Goal: Task Accomplishment & Management: Manage account settings

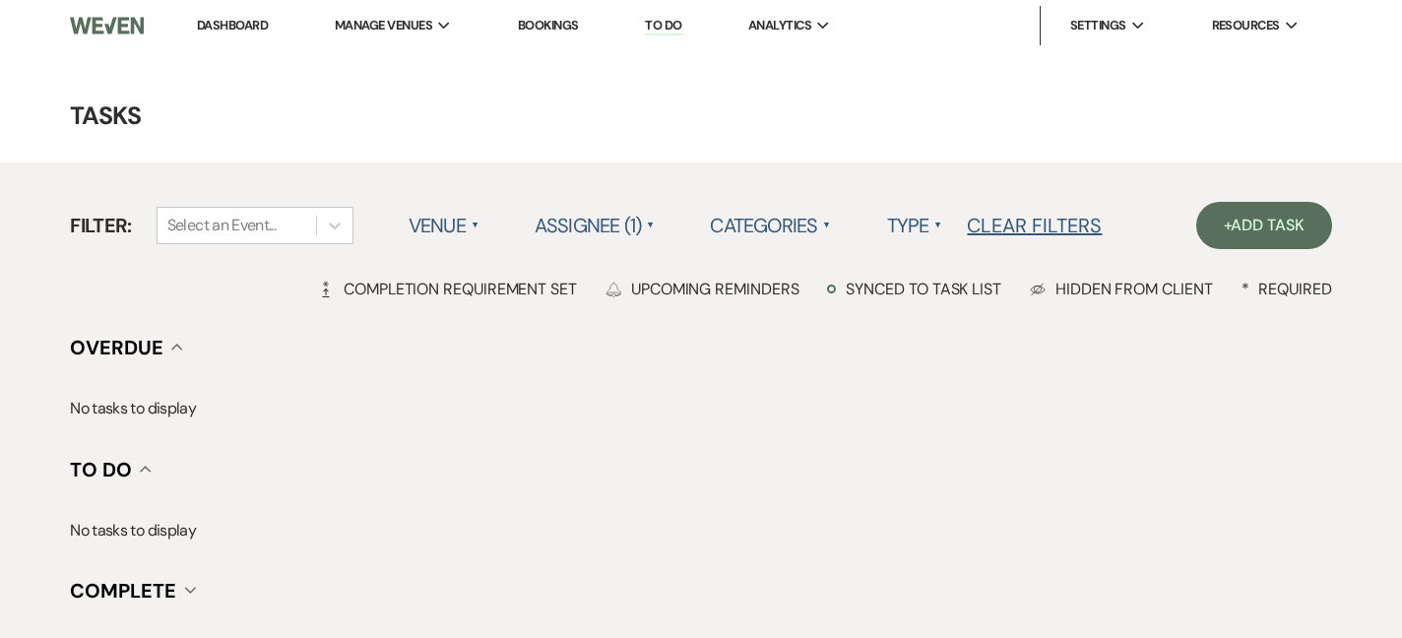
click at [435, 71] on main "Tasks Filter: Select an Event... Venue ▲ Assignee (1) ▲ Categories ▲ Type ▲ Cle…" at bounding box center [701, 347] width 1402 height 593
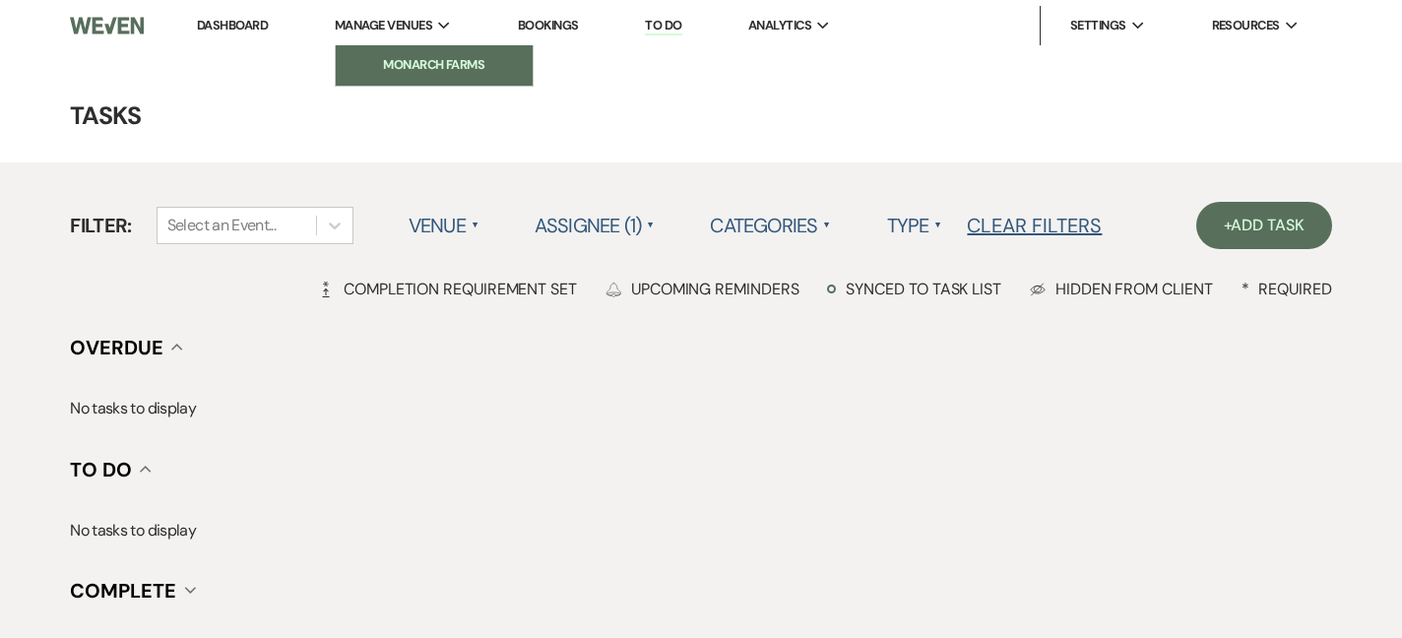
click at [434, 61] on li "Monarch Farms" at bounding box center [433, 65] width 177 height 20
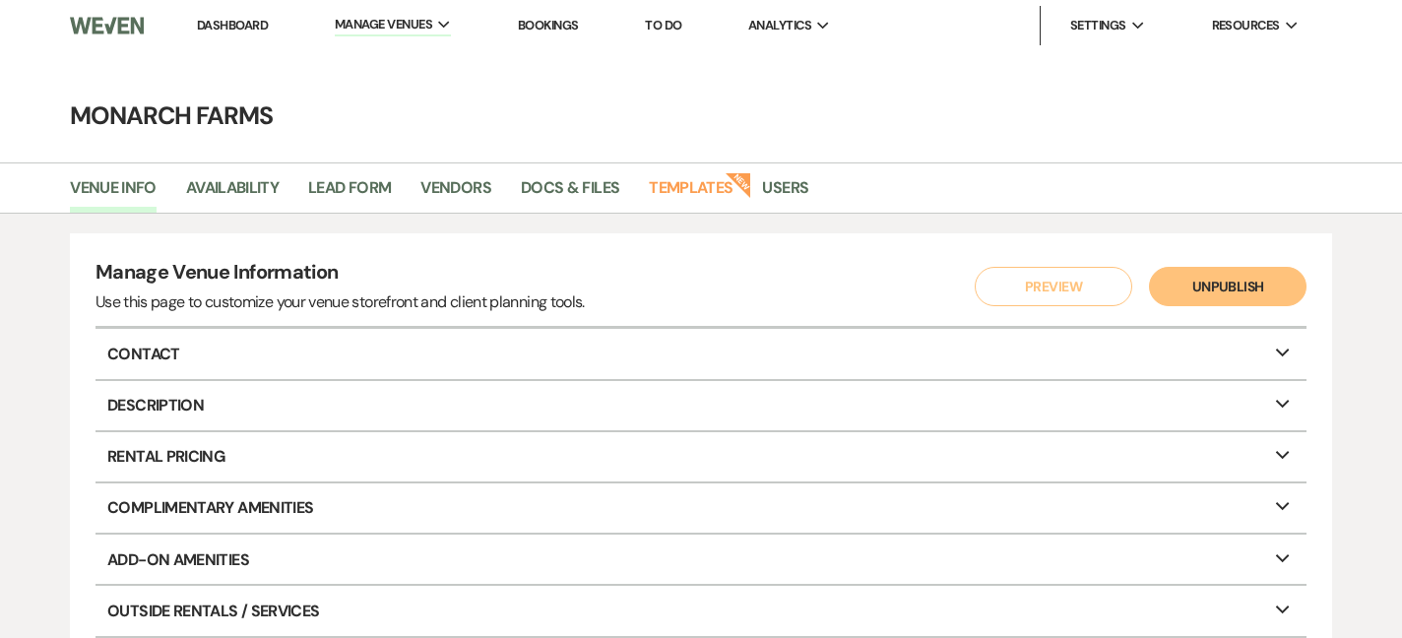
click at [229, 0] on nav "Dashboard Manage Venues Expand Monarch Farms Bookings To Do Analytics Expand Mo…" at bounding box center [701, 25] width 1402 height 51
click at [240, 23] on link "Dashboard" at bounding box center [232, 25] width 71 height 17
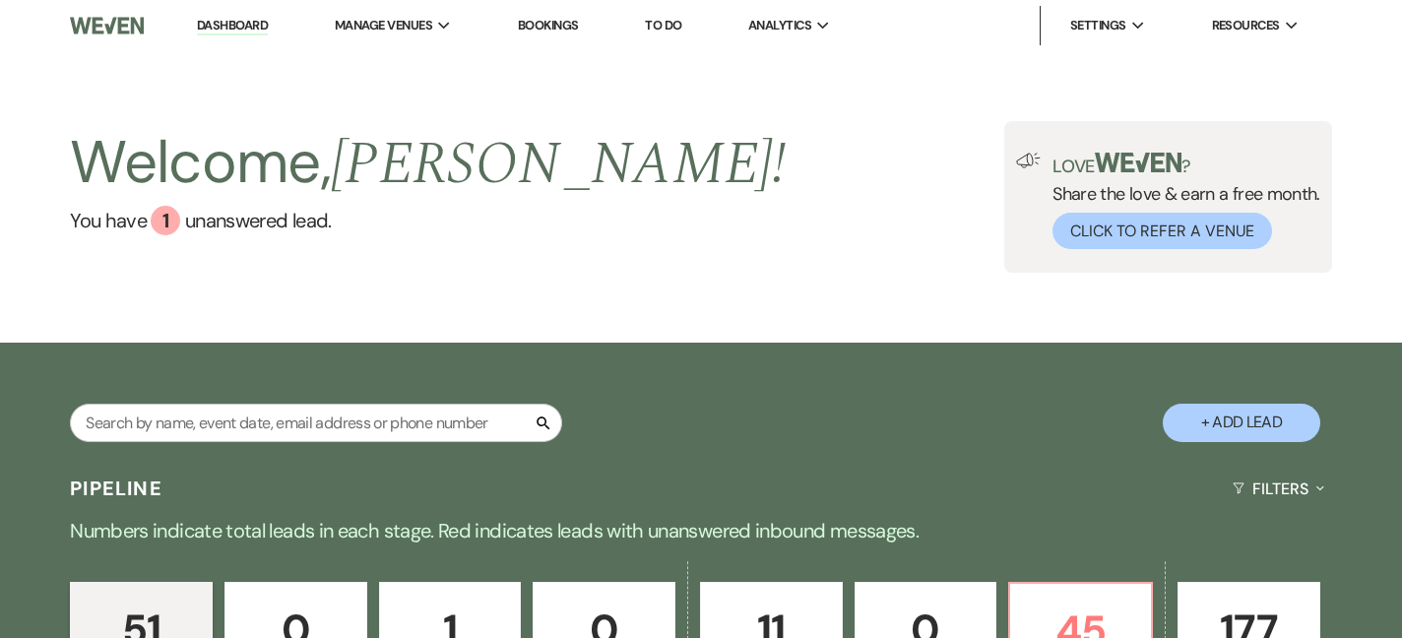
scroll to position [307, 0]
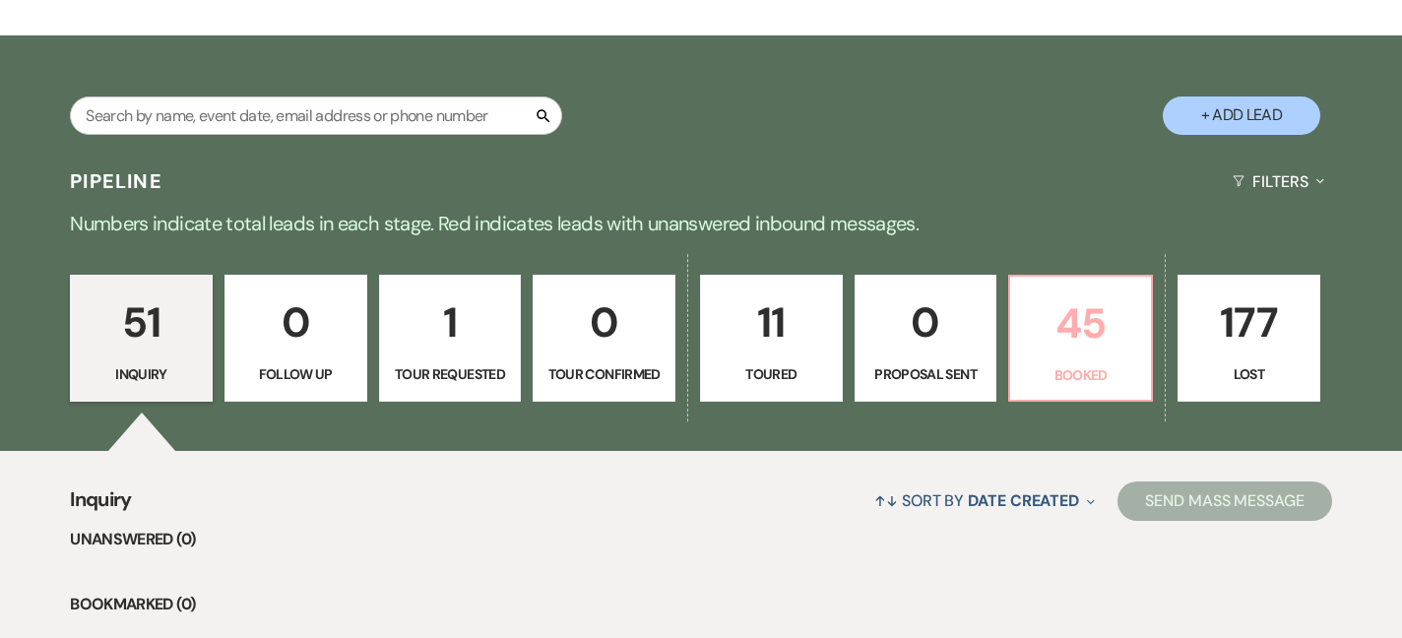
click at [1123, 374] on p "Booked" at bounding box center [1080, 375] width 117 height 22
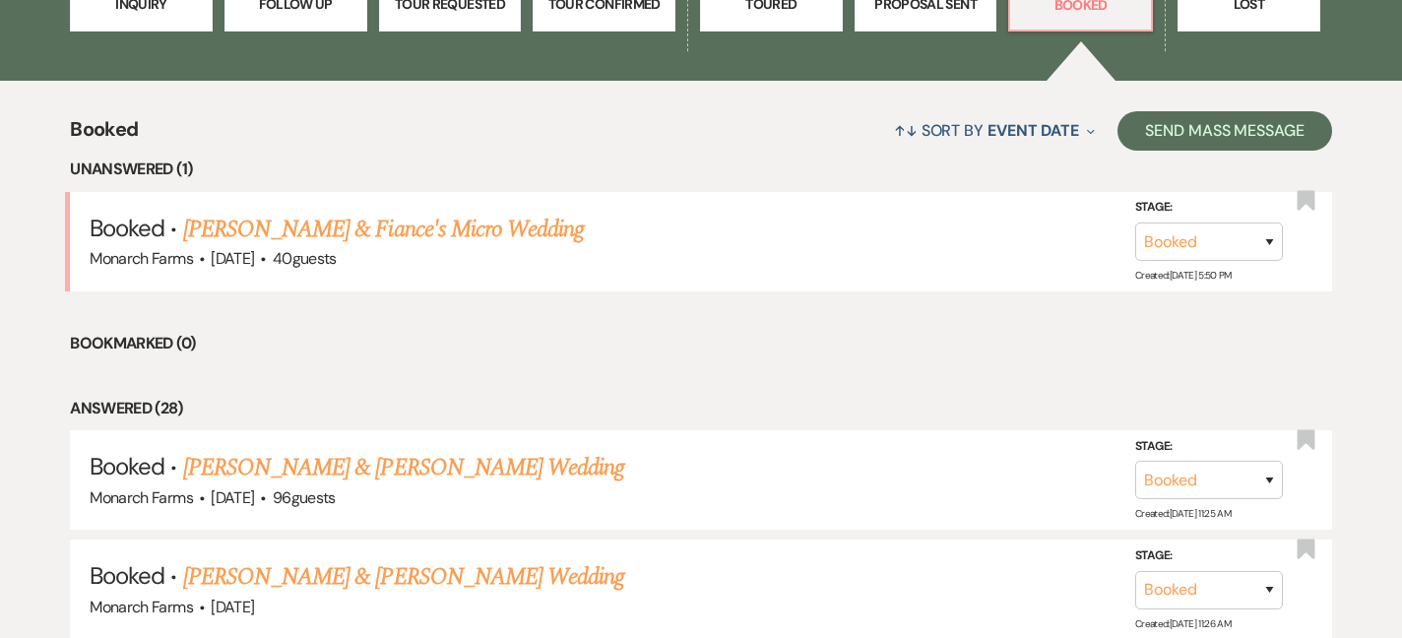
scroll to position [678, 0]
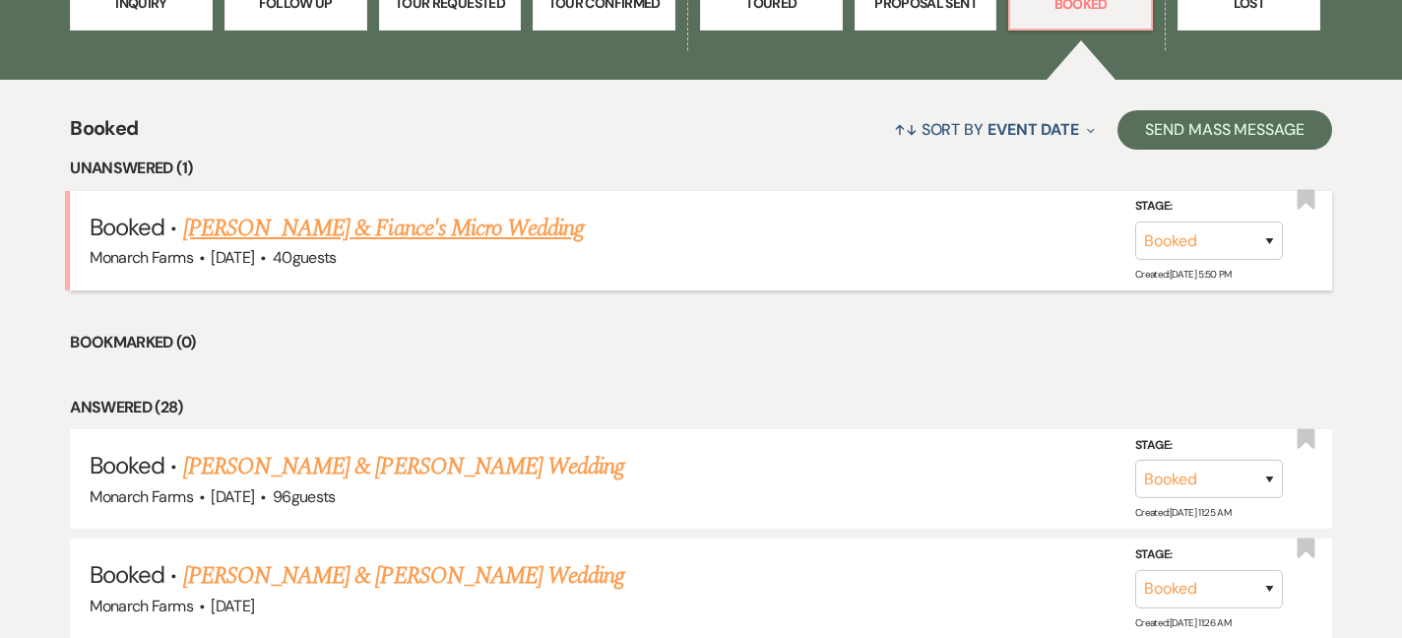
click at [420, 227] on link "[PERSON_NAME] & Fiance's Micro Wedding" at bounding box center [384, 228] width 402 height 35
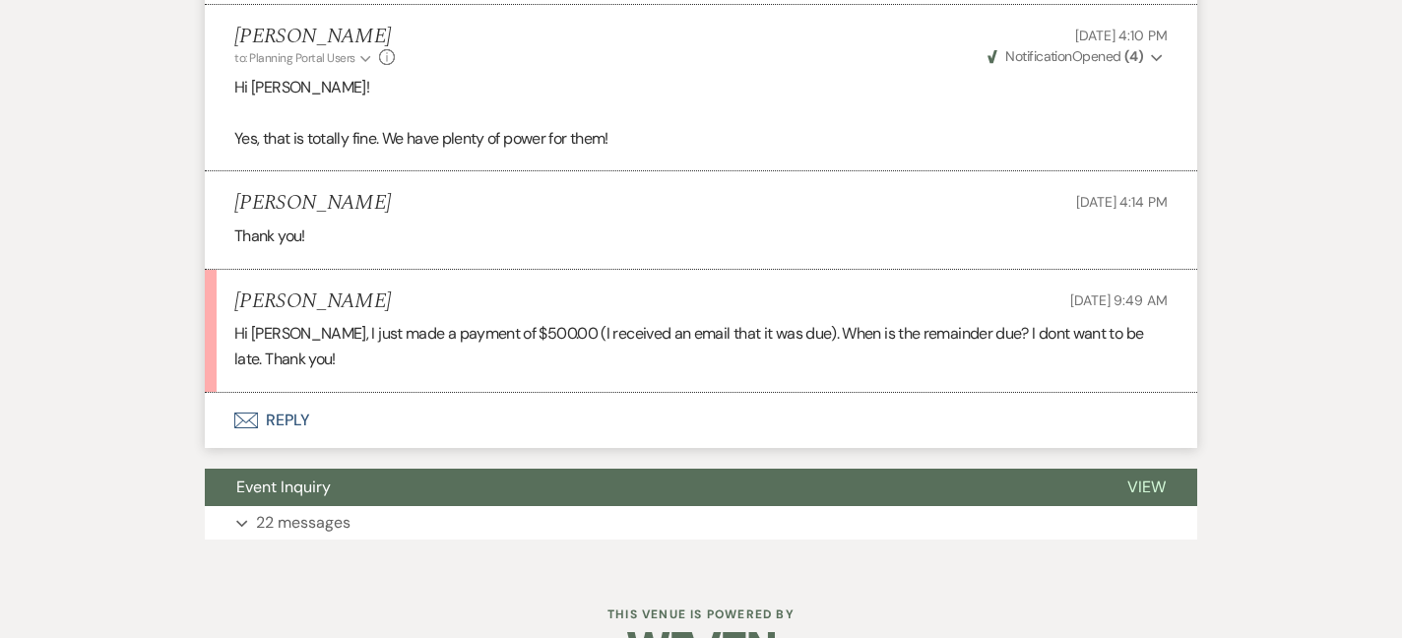
scroll to position [6524, 0]
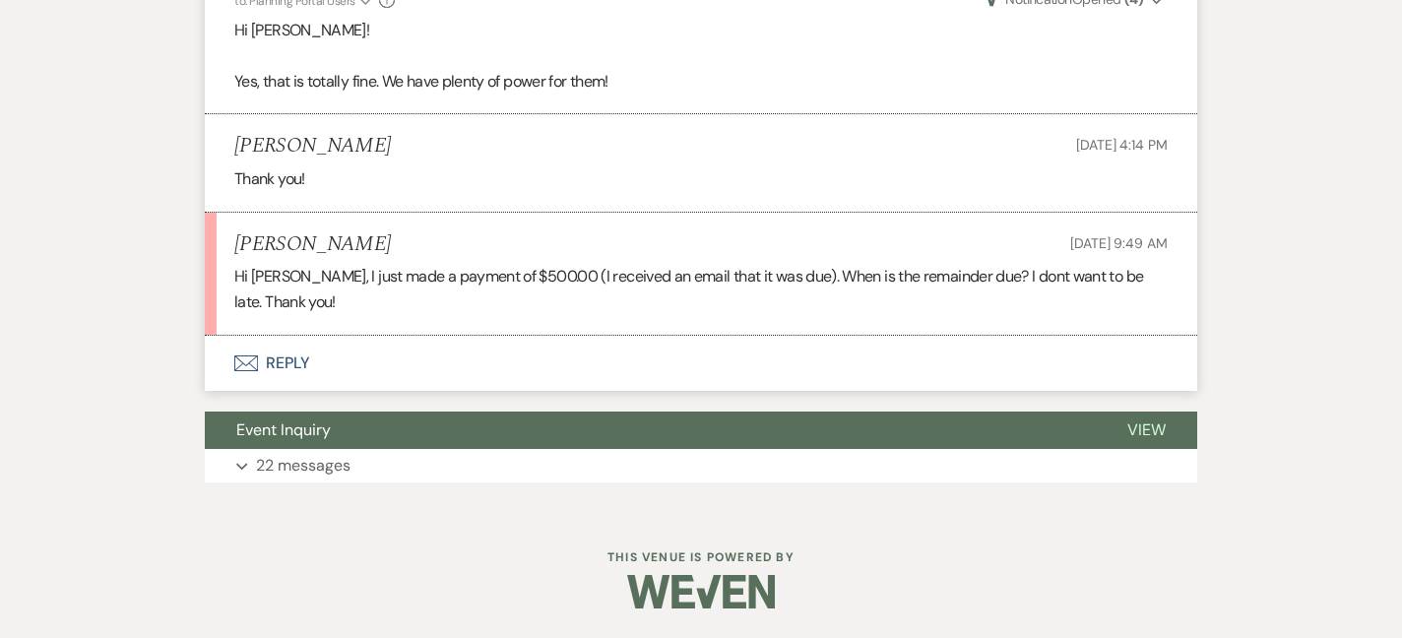
click at [405, 356] on button "Envelope Reply" at bounding box center [701, 363] width 992 height 55
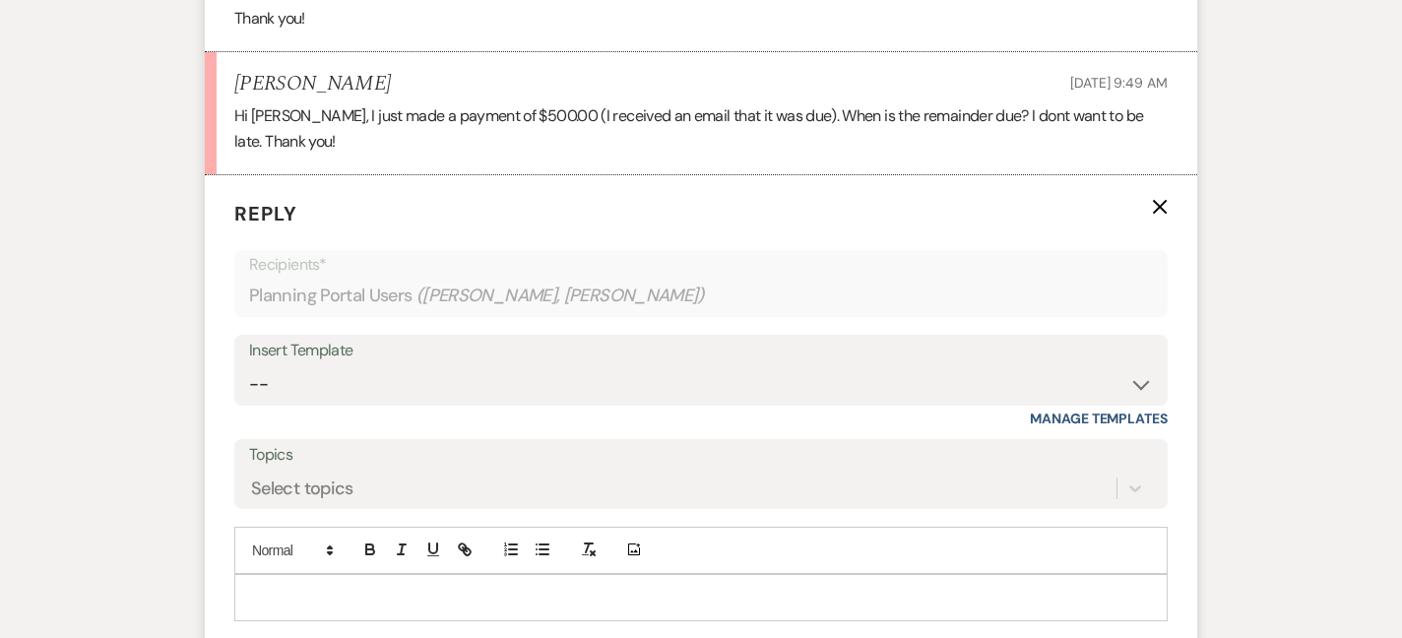
scroll to position [6744, 0]
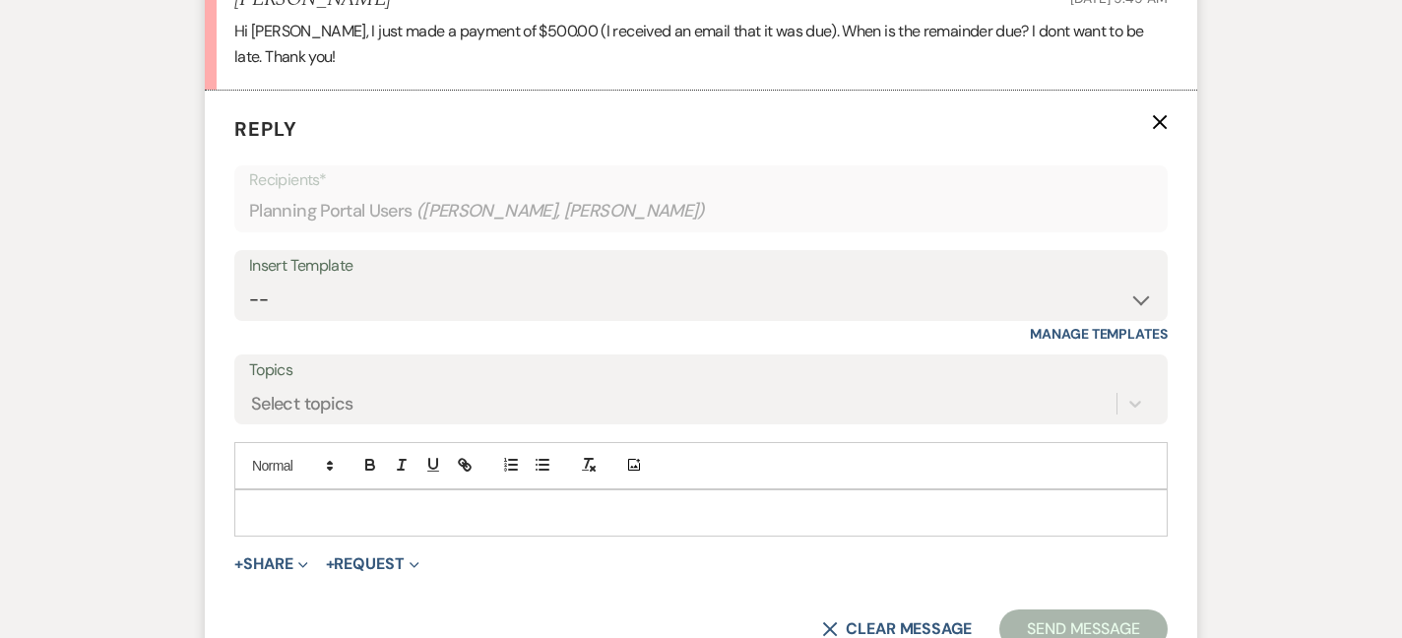
click at [307, 562] on form "Reply X Recipients* Planning Portal Users ( [PERSON_NAME], [PERSON_NAME] ) Inse…" at bounding box center [701, 382] width 992 height 583
click at [307, 535] on div at bounding box center [700, 512] width 931 height 45
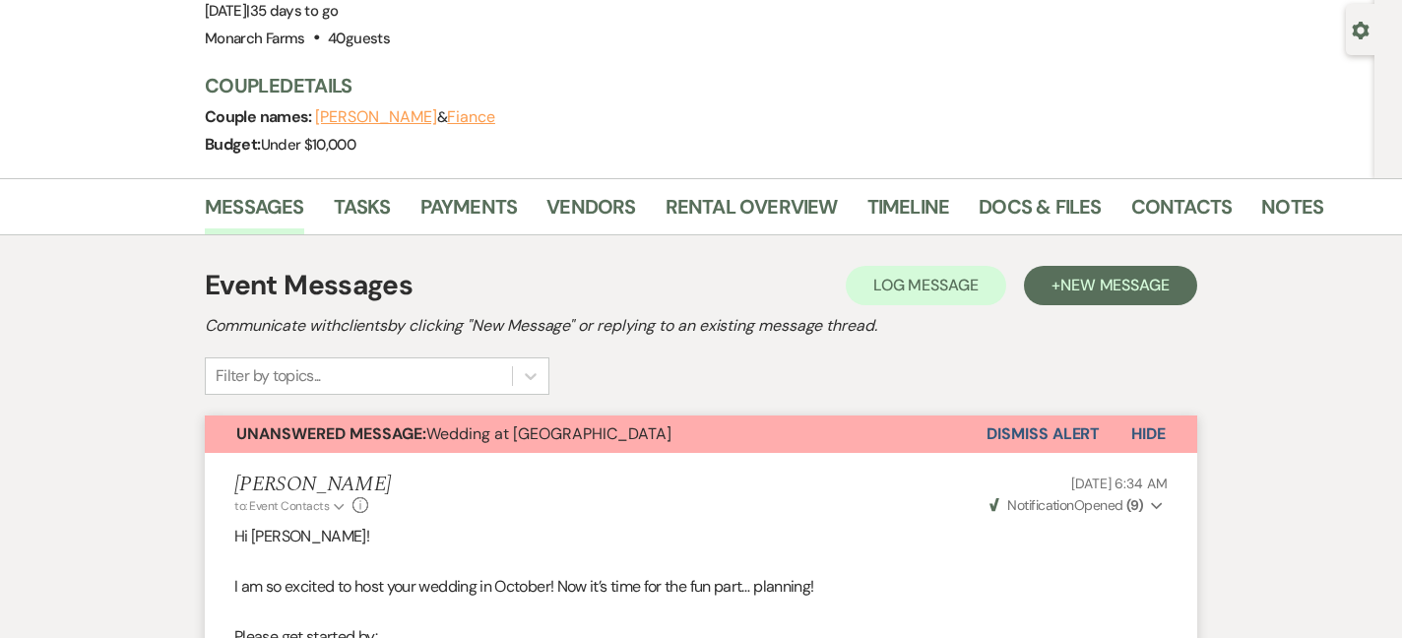
scroll to position [0, 0]
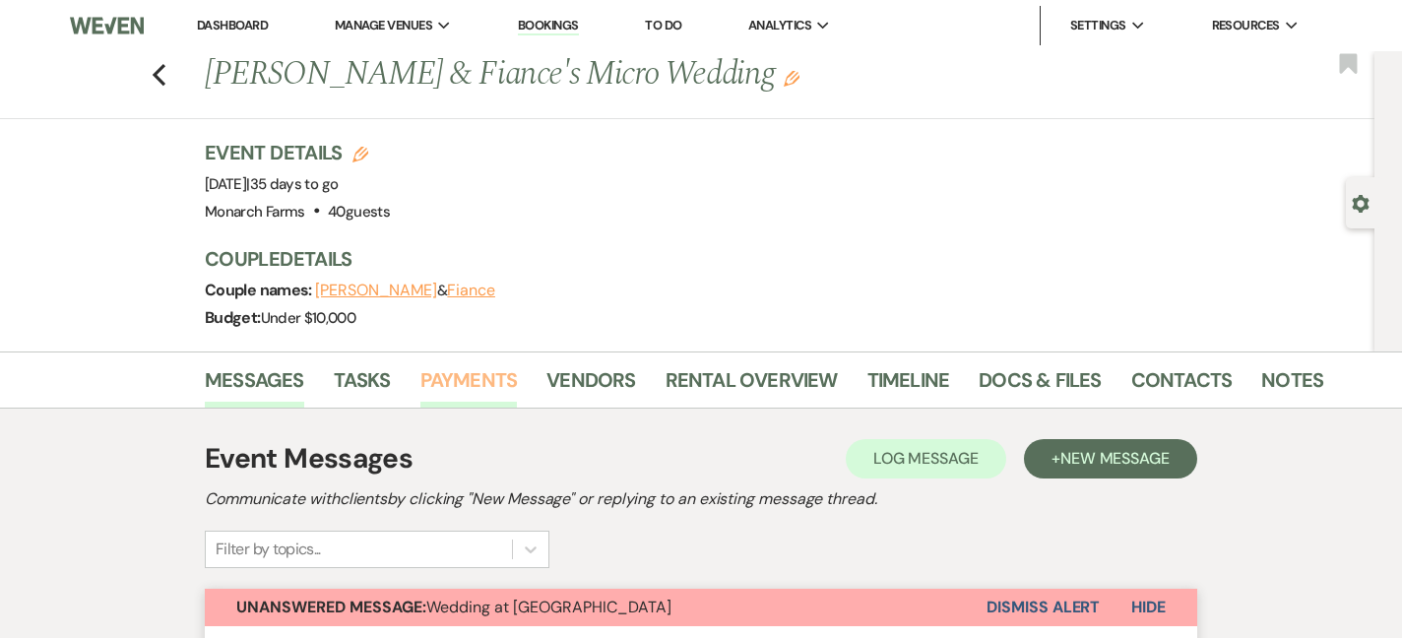
click at [493, 390] on link "Payments" at bounding box center [468, 385] width 97 height 43
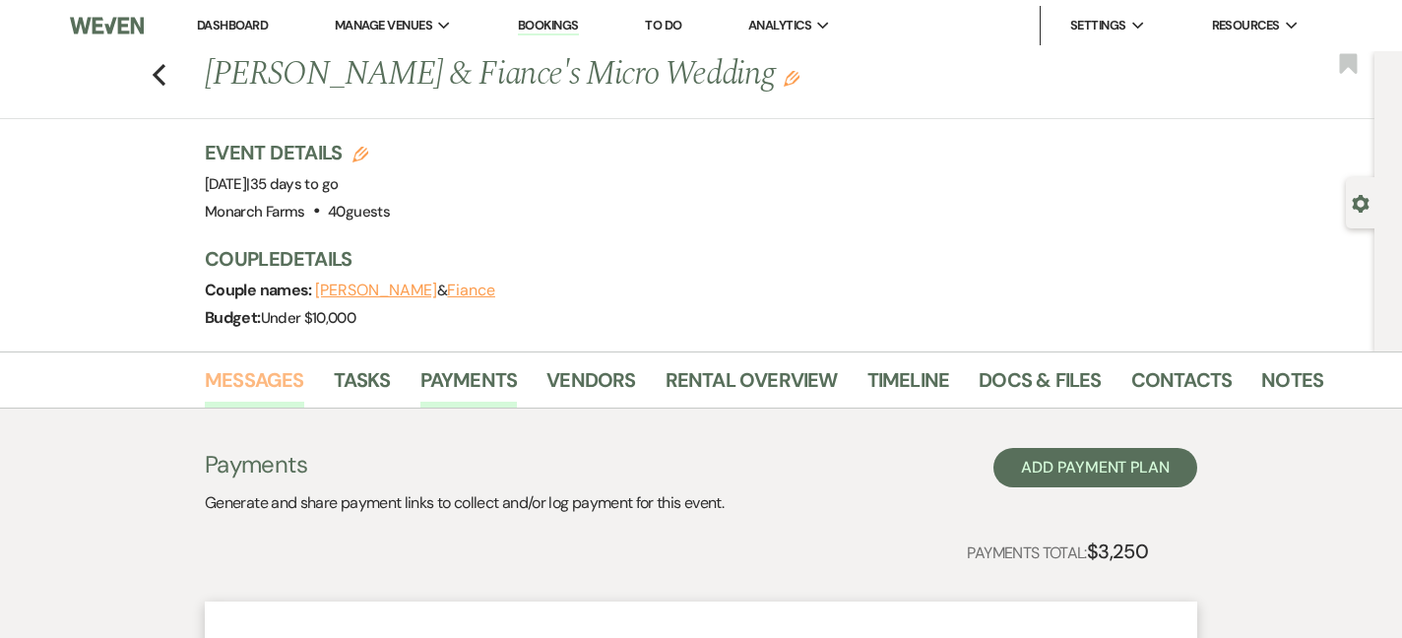
click at [241, 383] on link "Messages" at bounding box center [254, 385] width 99 height 43
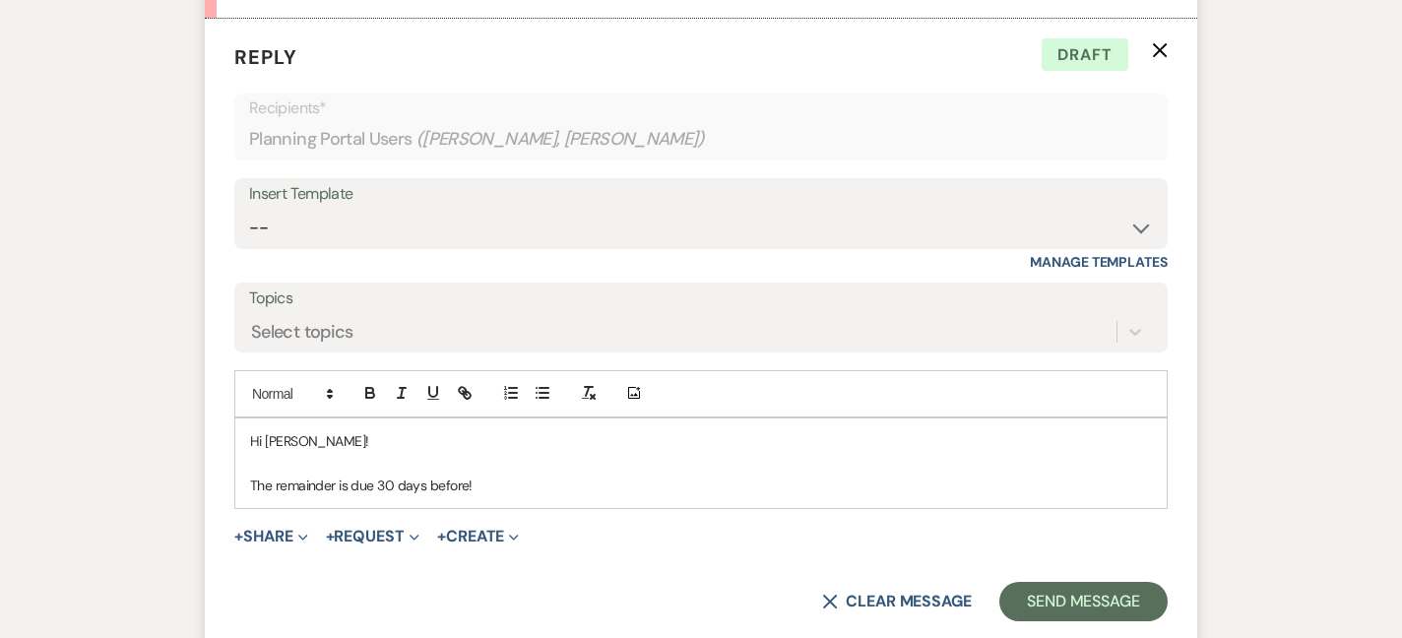
scroll to position [6846, 0]
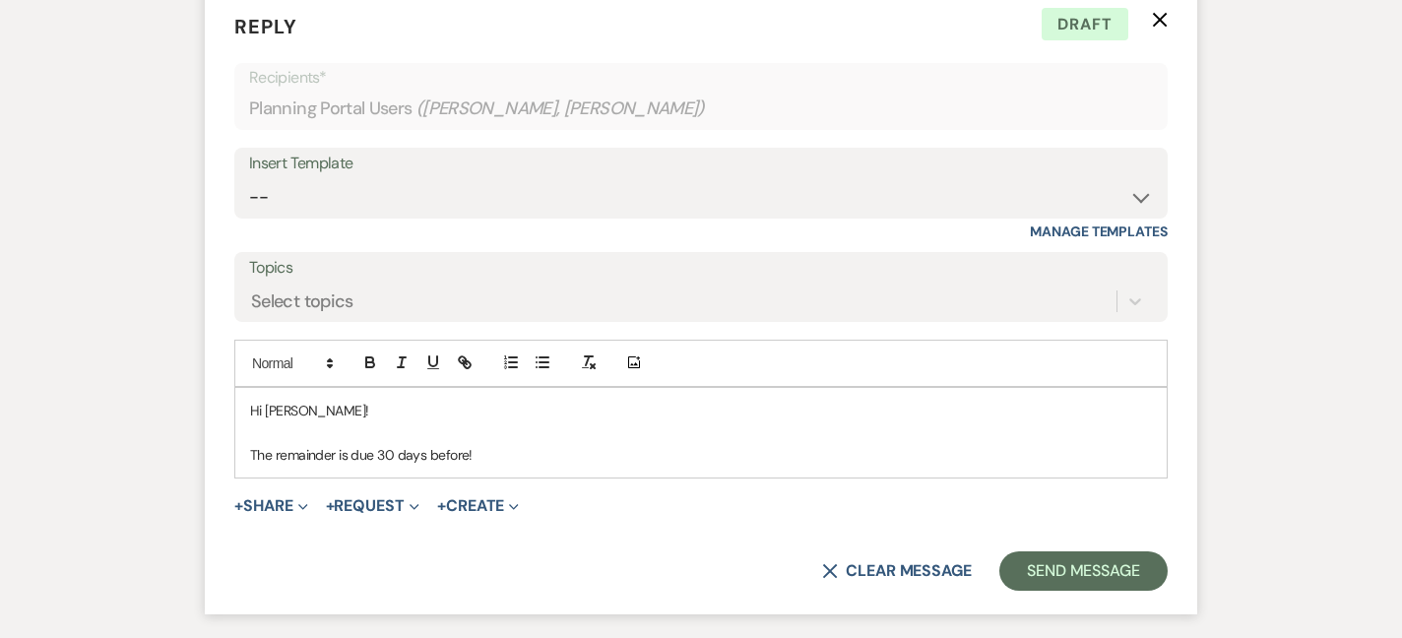
click at [504, 466] on p "The remainder is due 30 days before!" at bounding box center [701, 455] width 902 height 22
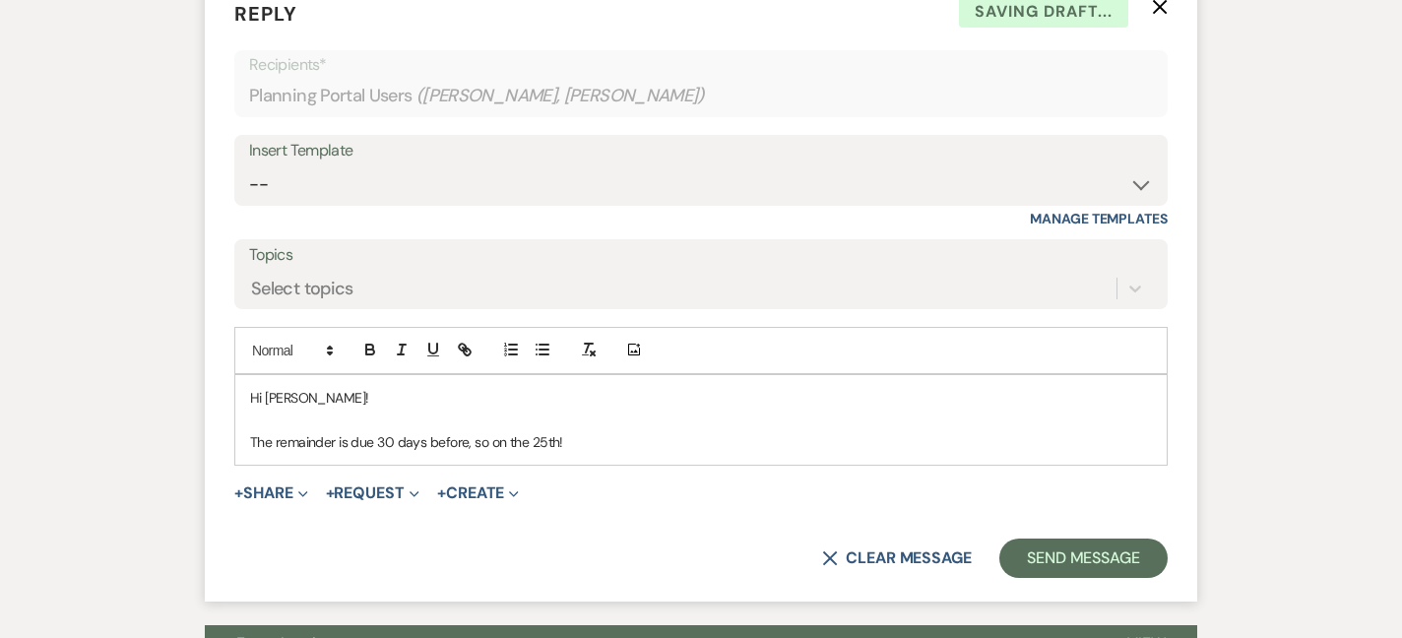
scroll to position [6868, 0]
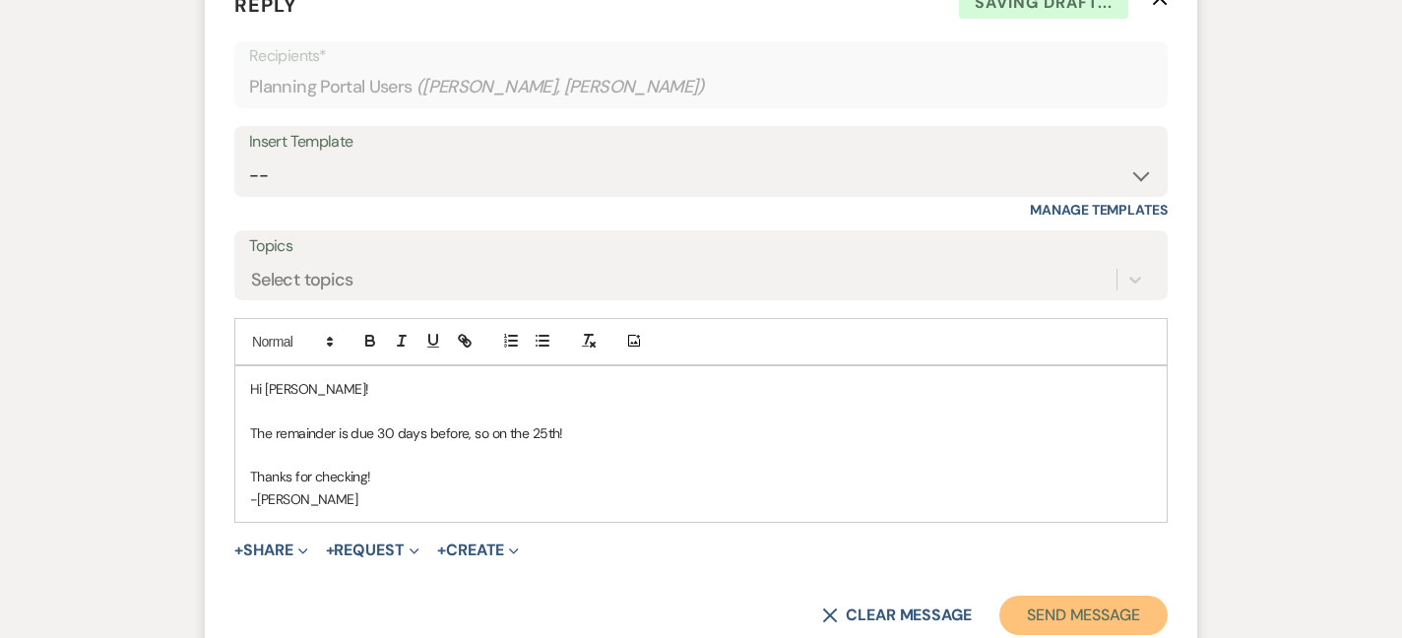
click at [1082, 628] on button "Send Message" at bounding box center [1083, 614] width 168 height 39
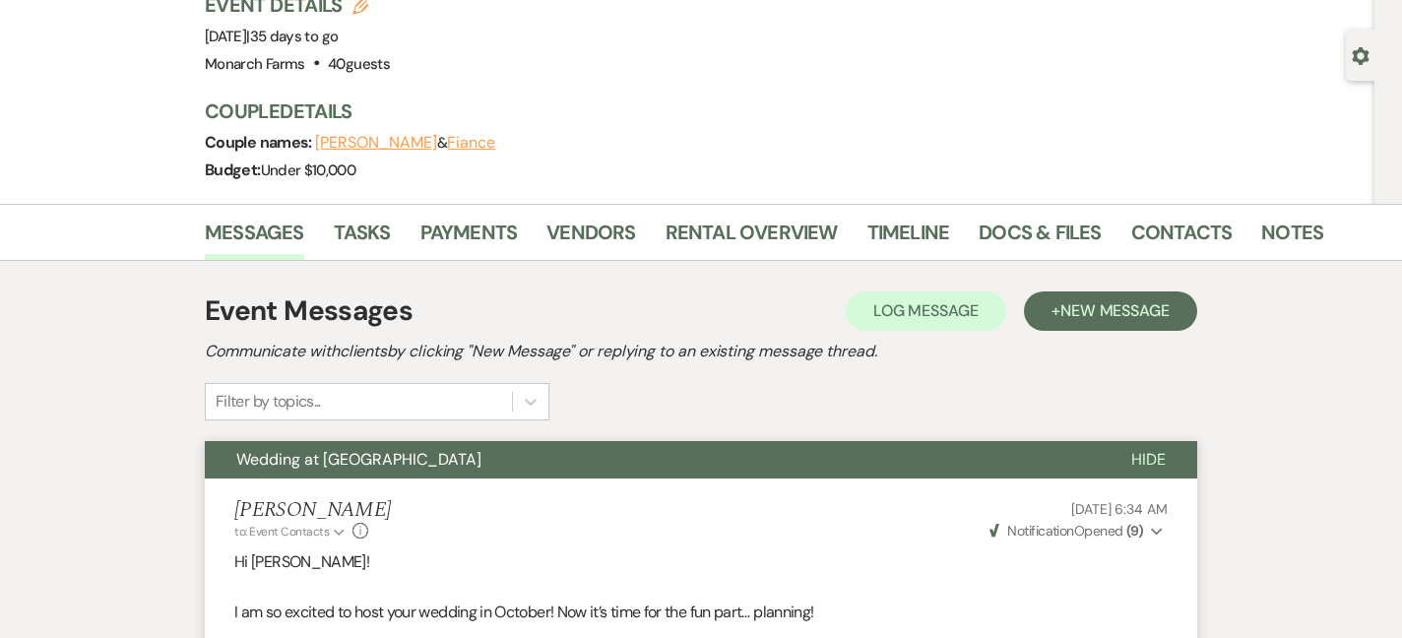
scroll to position [0, 0]
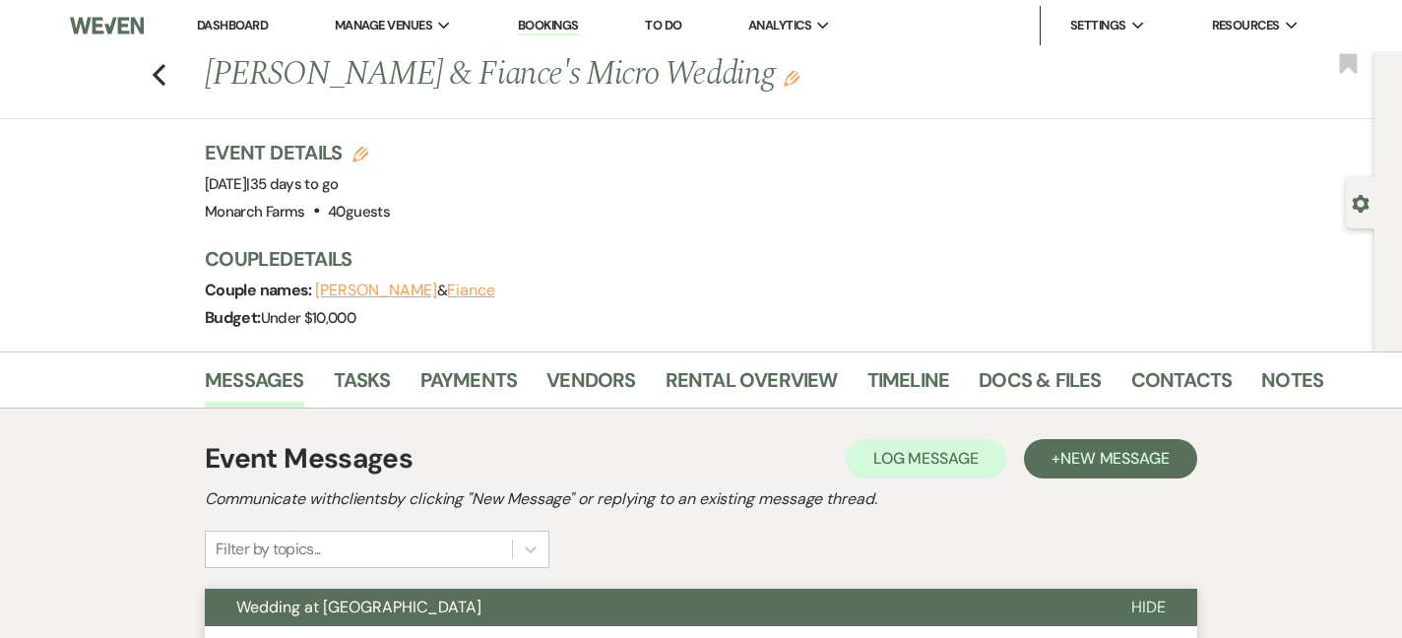
click at [146, 68] on div "Previous [PERSON_NAME] & [PERSON_NAME]'s Micro Wedding Edit Bookmark" at bounding box center [682, 85] width 1384 height 68
click at [161, 71] on icon "Previous" at bounding box center [159, 75] width 15 height 24
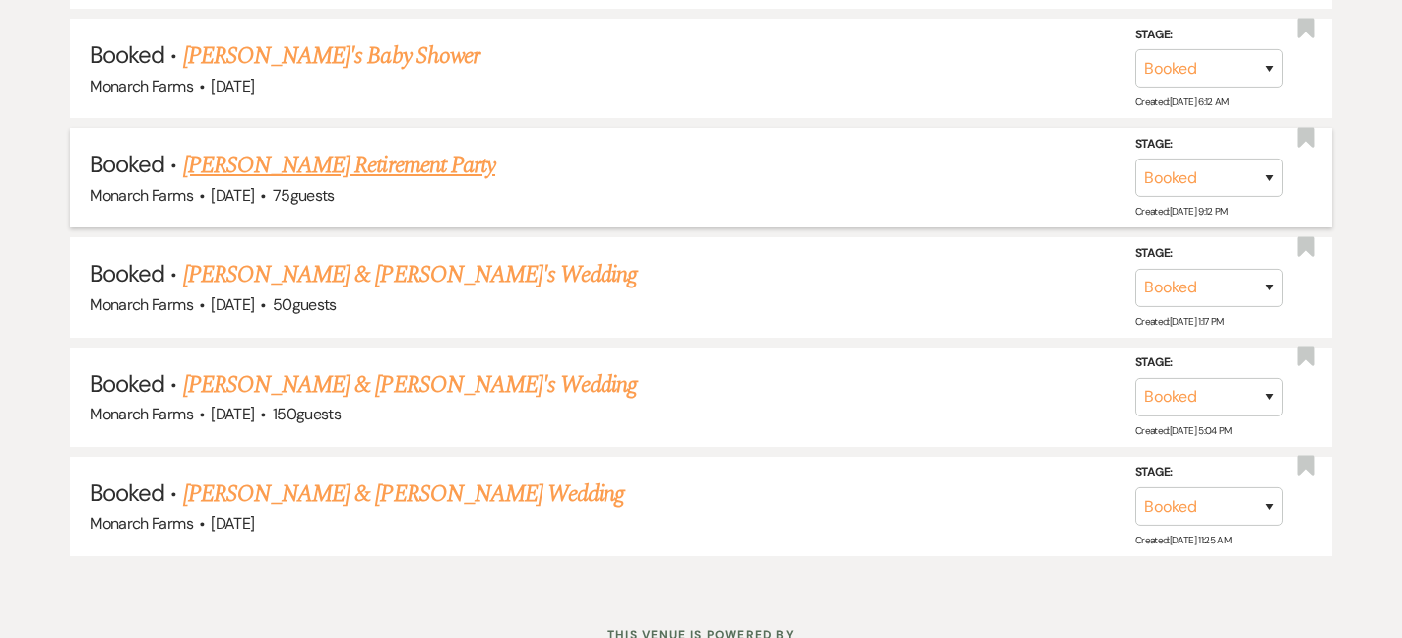
scroll to position [5417, 0]
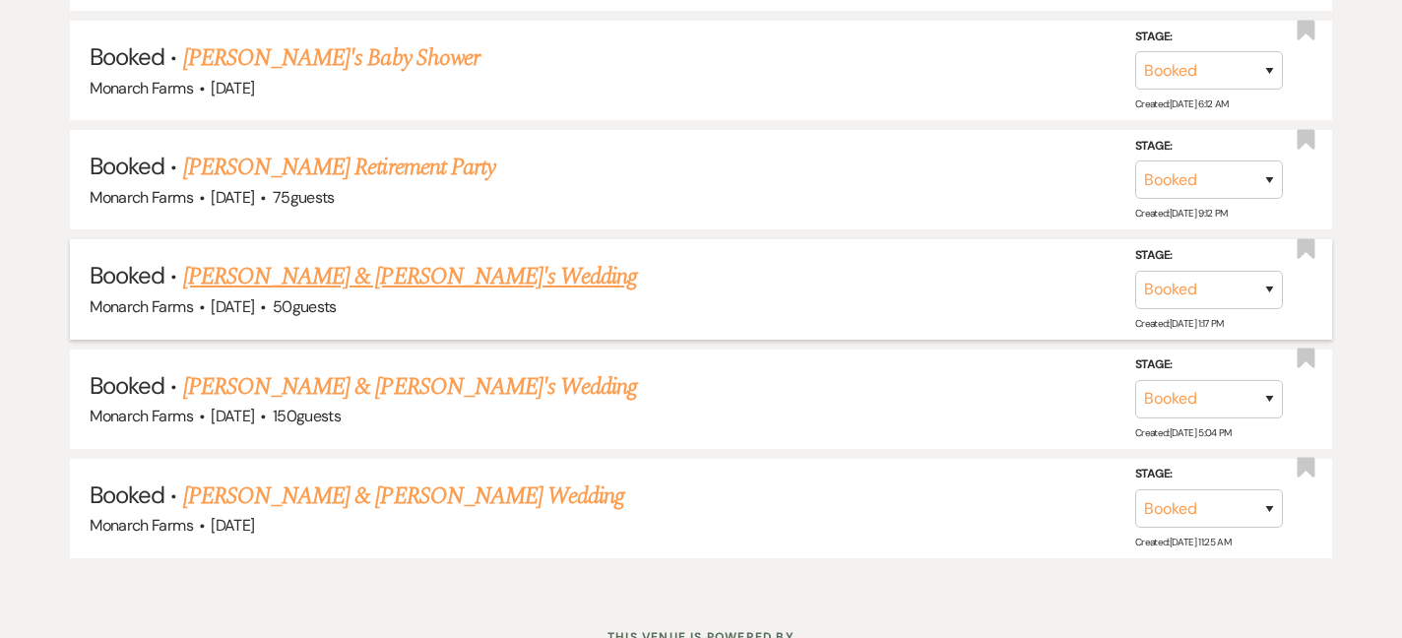
click at [442, 259] on link "[PERSON_NAME] & [PERSON_NAME]'s Wedding" at bounding box center [410, 276] width 455 height 35
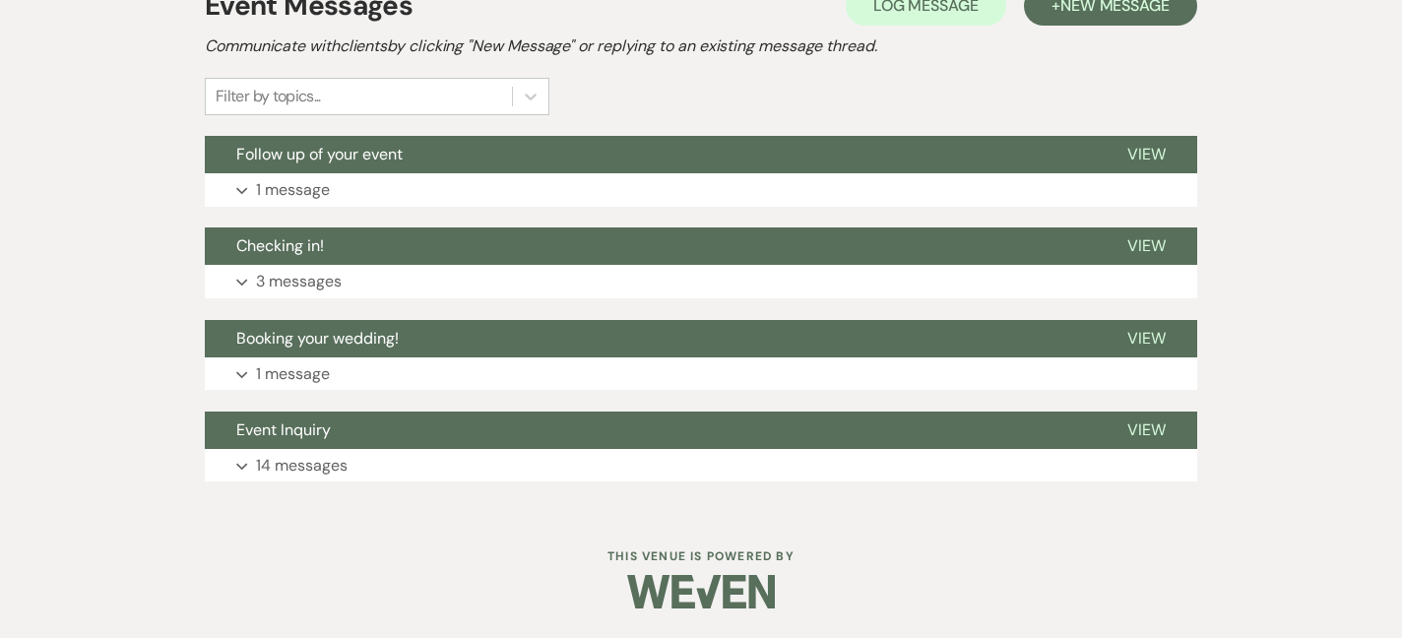
scroll to position [331, 0]
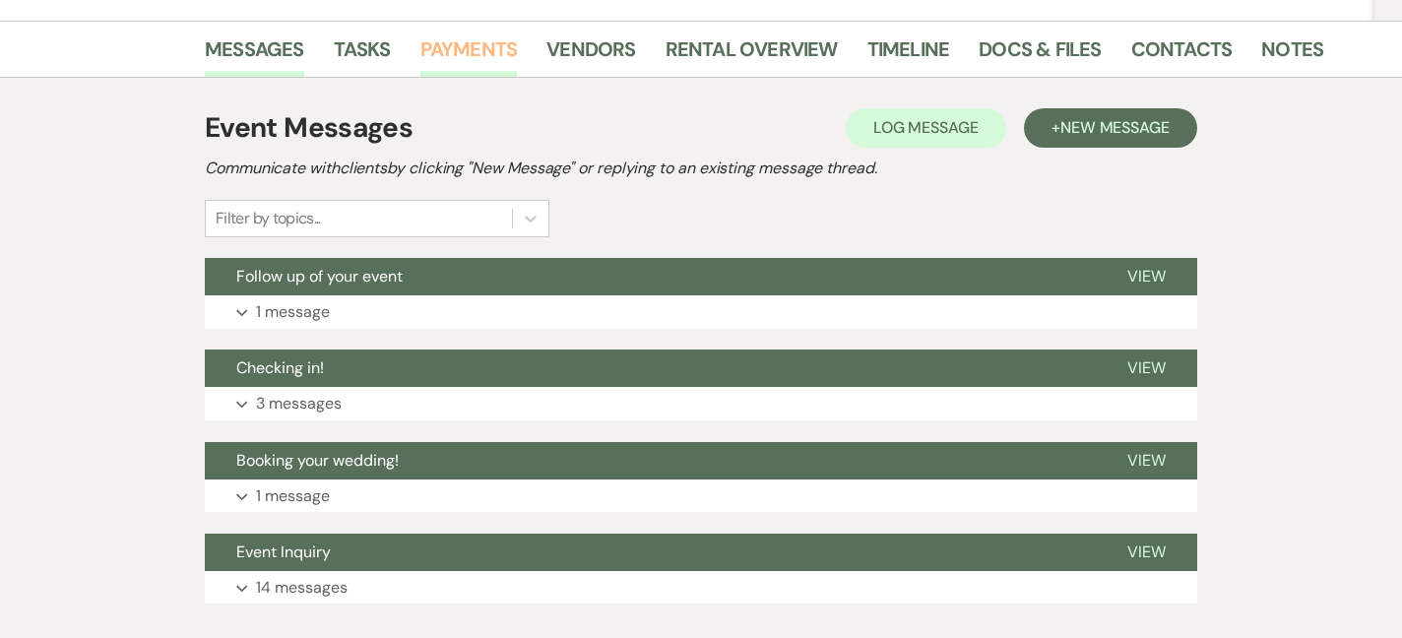
click at [452, 38] on link "Payments" at bounding box center [468, 54] width 97 height 43
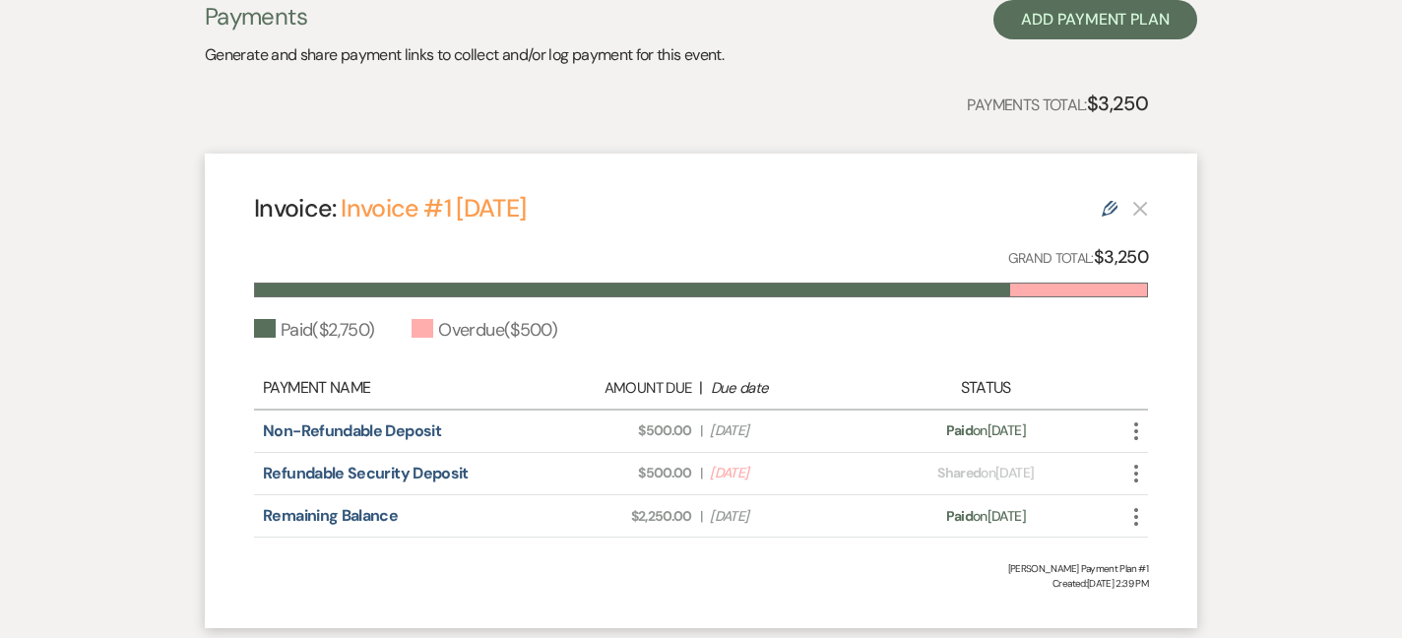
scroll to position [467, 0]
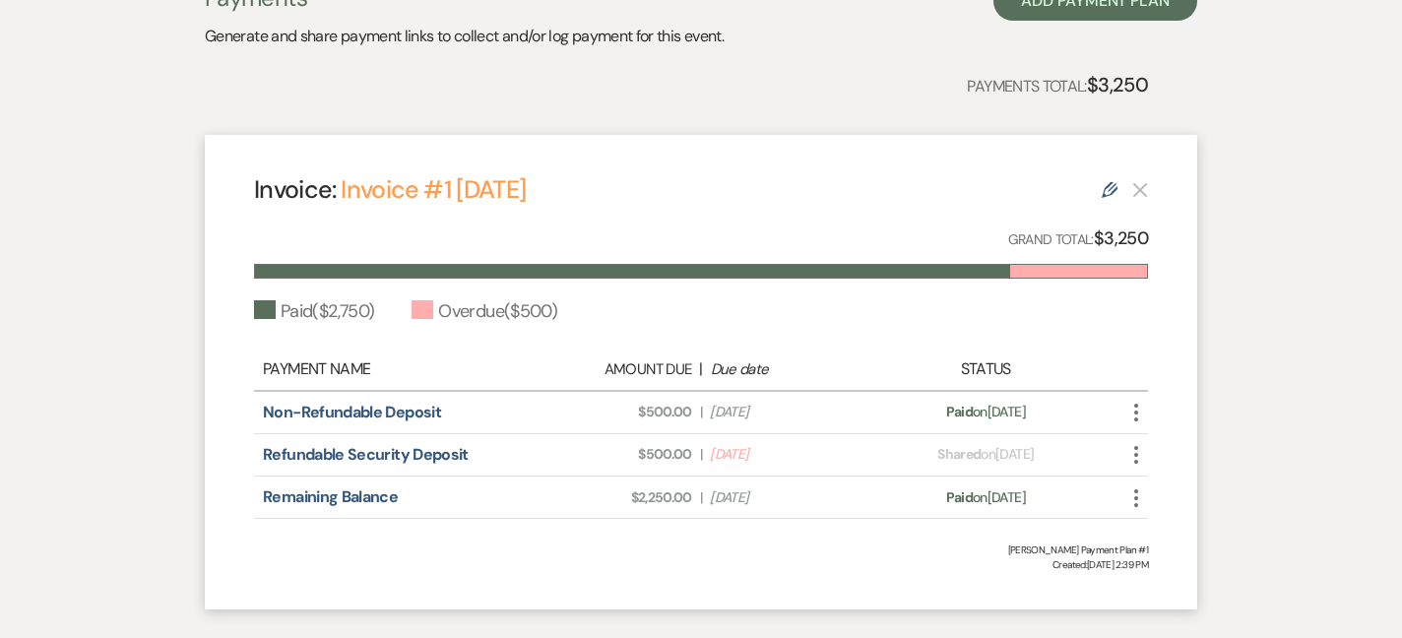
click at [1134, 455] on use "button" at bounding box center [1136, 455] width 4 height 18
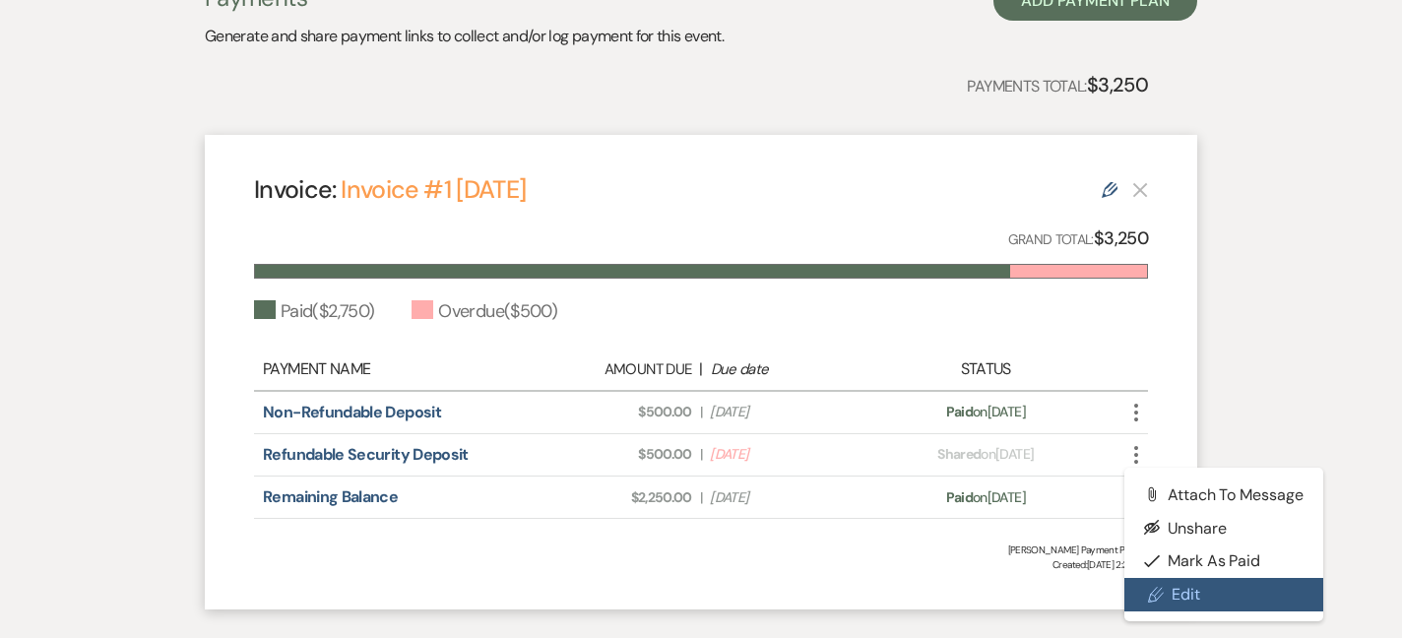
click at [1184, 606] on link "Pencil Edit" at bounding box center [1223, 594] width 199 height 33
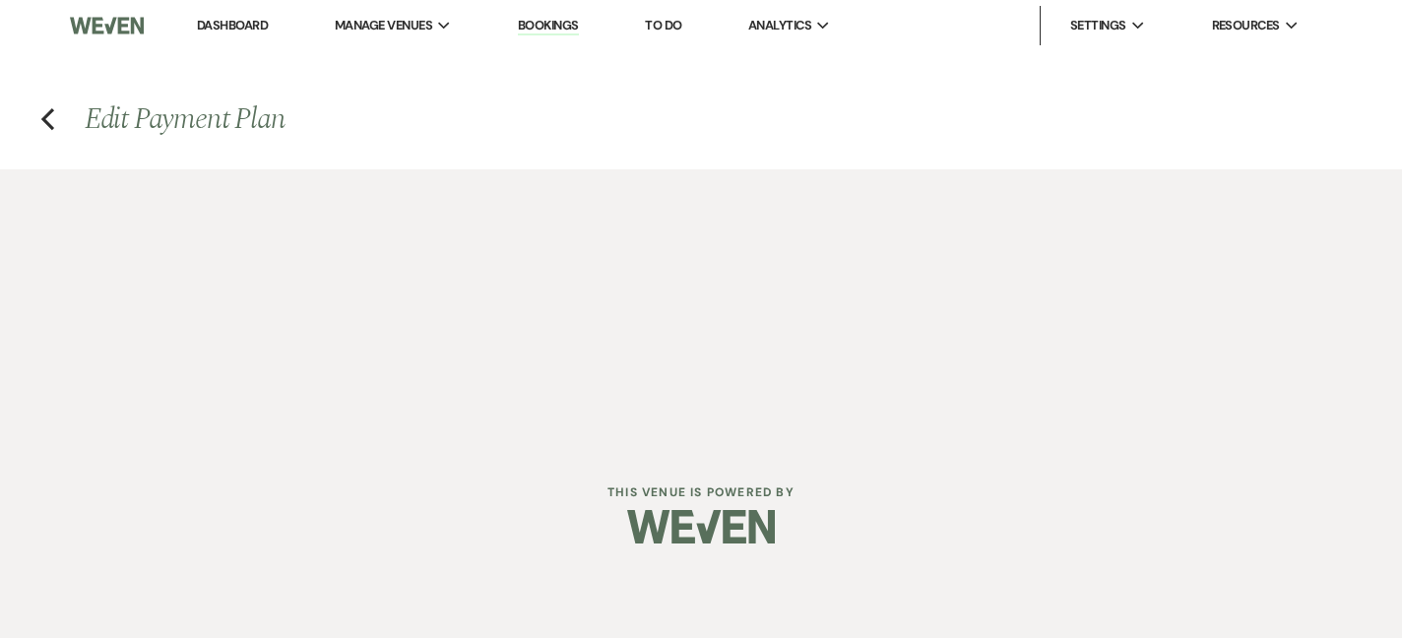
select select "21343"
select select "1"
select select "true"
select select "1"
select select "true"
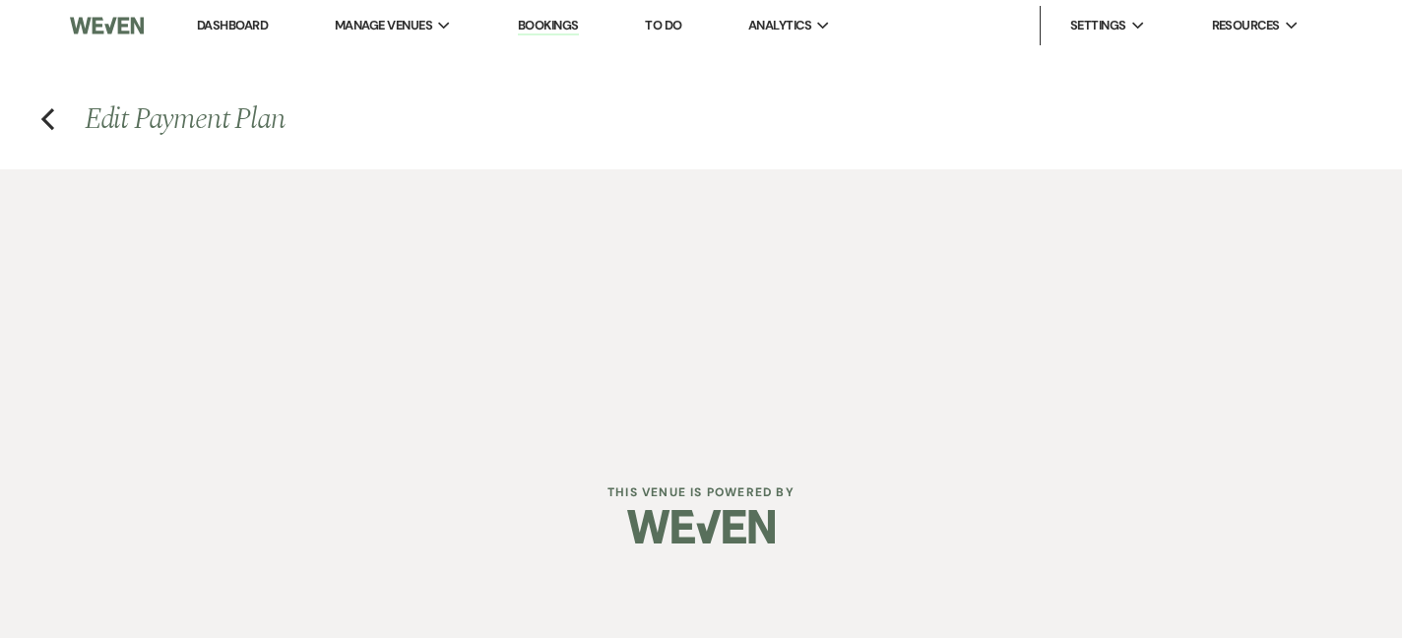
select select "2"
select select "flat"
select select "true"
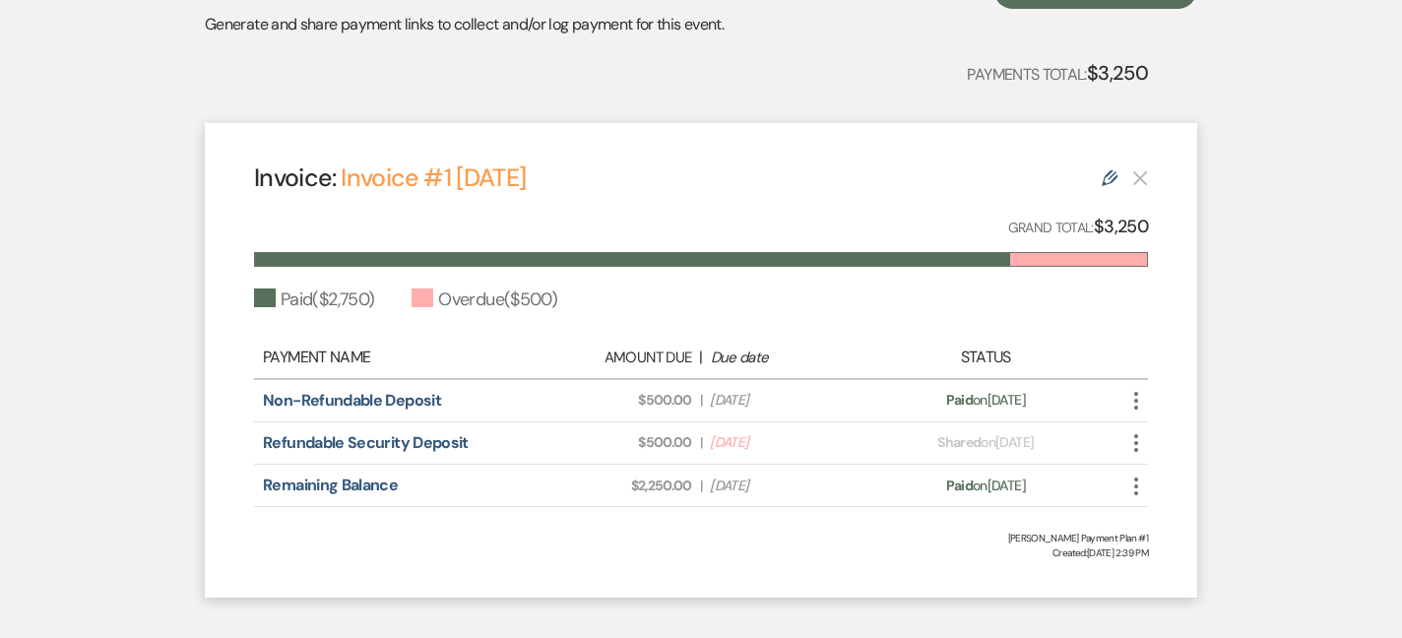
scroll to position [518, 0]
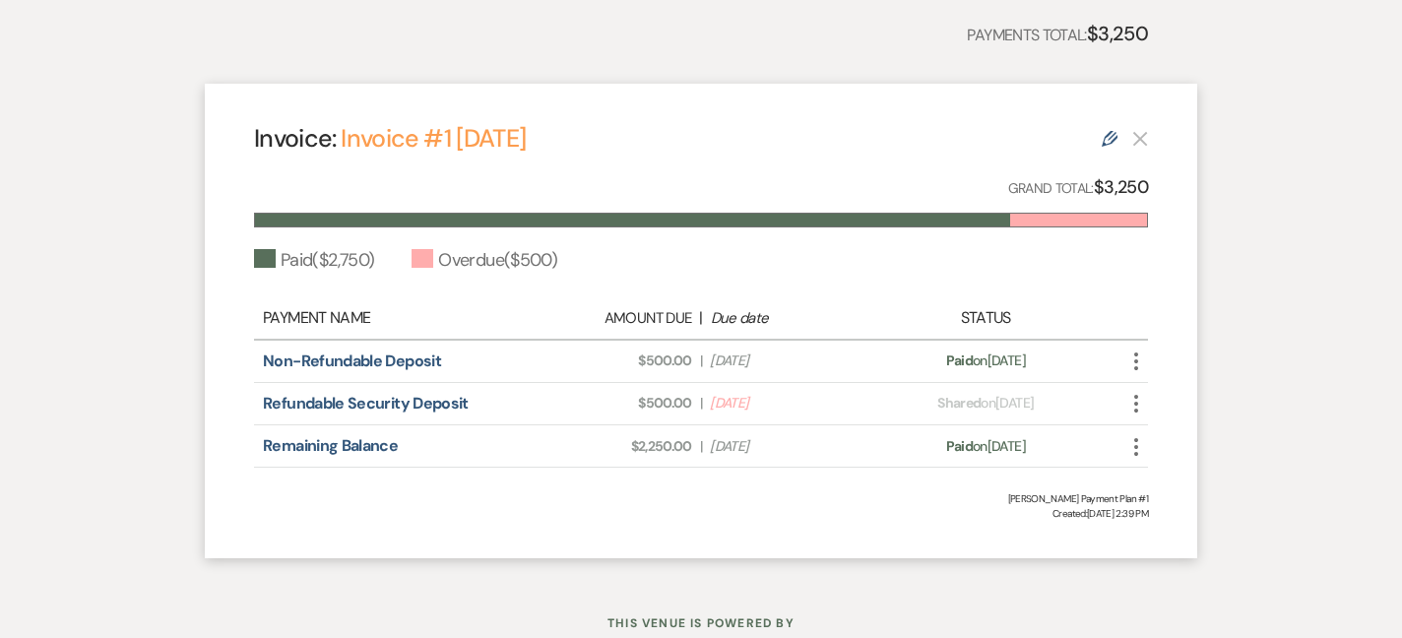
click at [1143, 396] on icon "More" at bounding box center [1136, 404] width 24 height 24
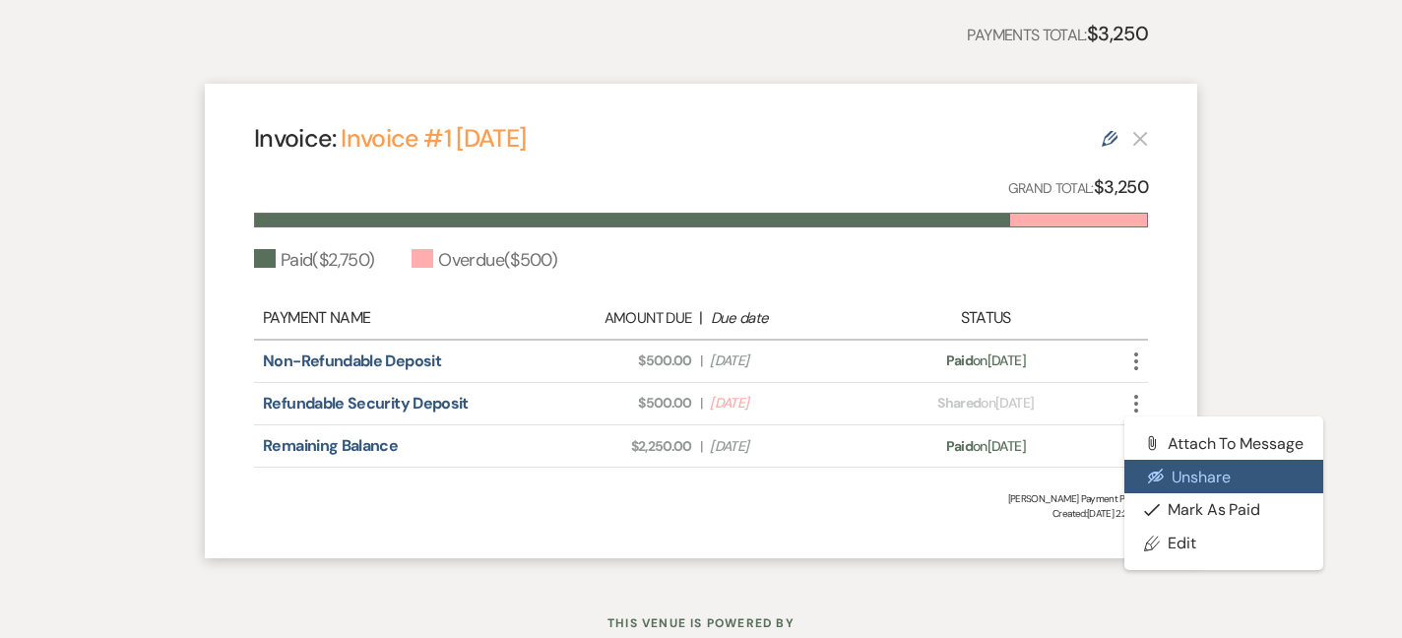
click at [1180, 471] on button "Eye Blocked Unshare" at bounding box center [1223, 476] width 199 height 33
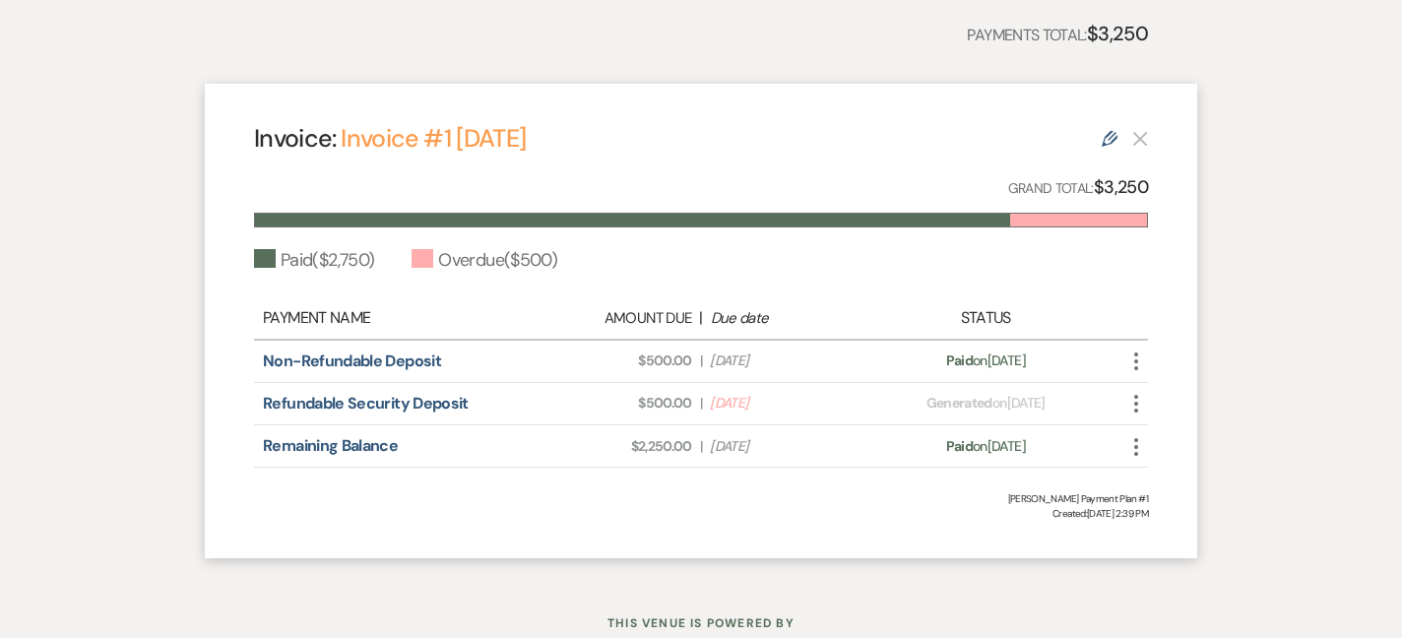
scroll to position [0, 0]
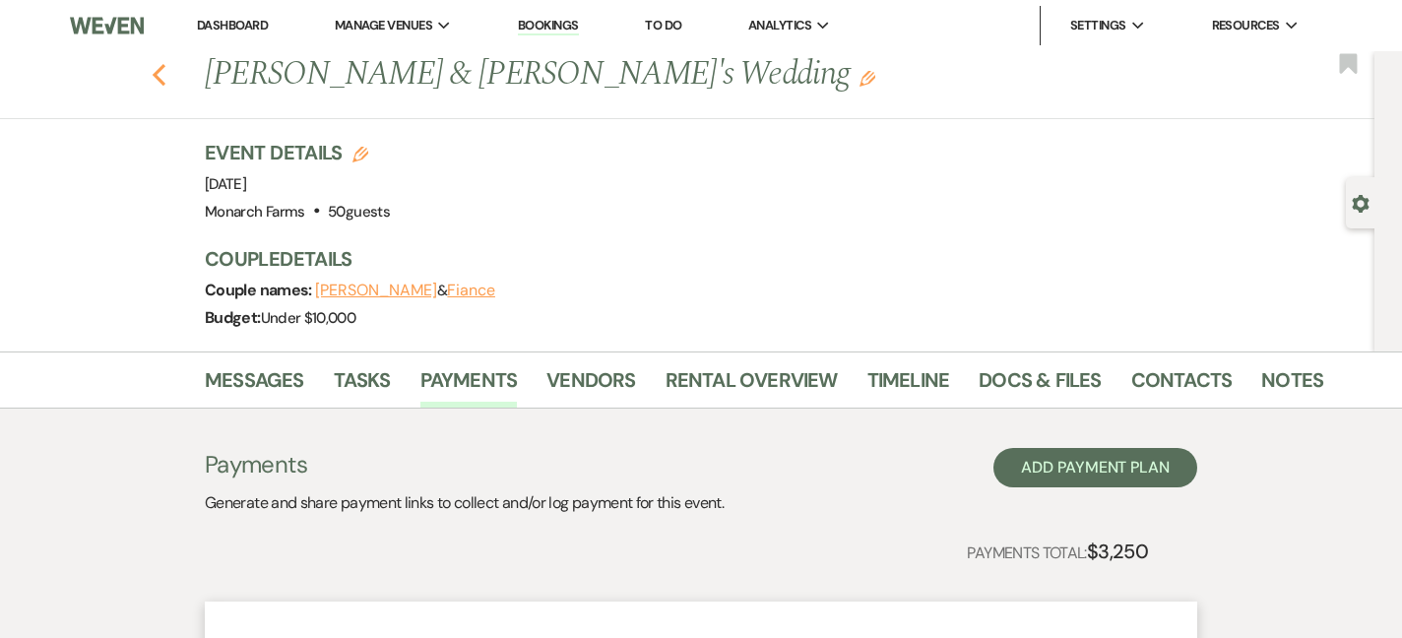
click at [155, 63] on icon "Previous" at bounding box center [159, 75] width 15 height 24
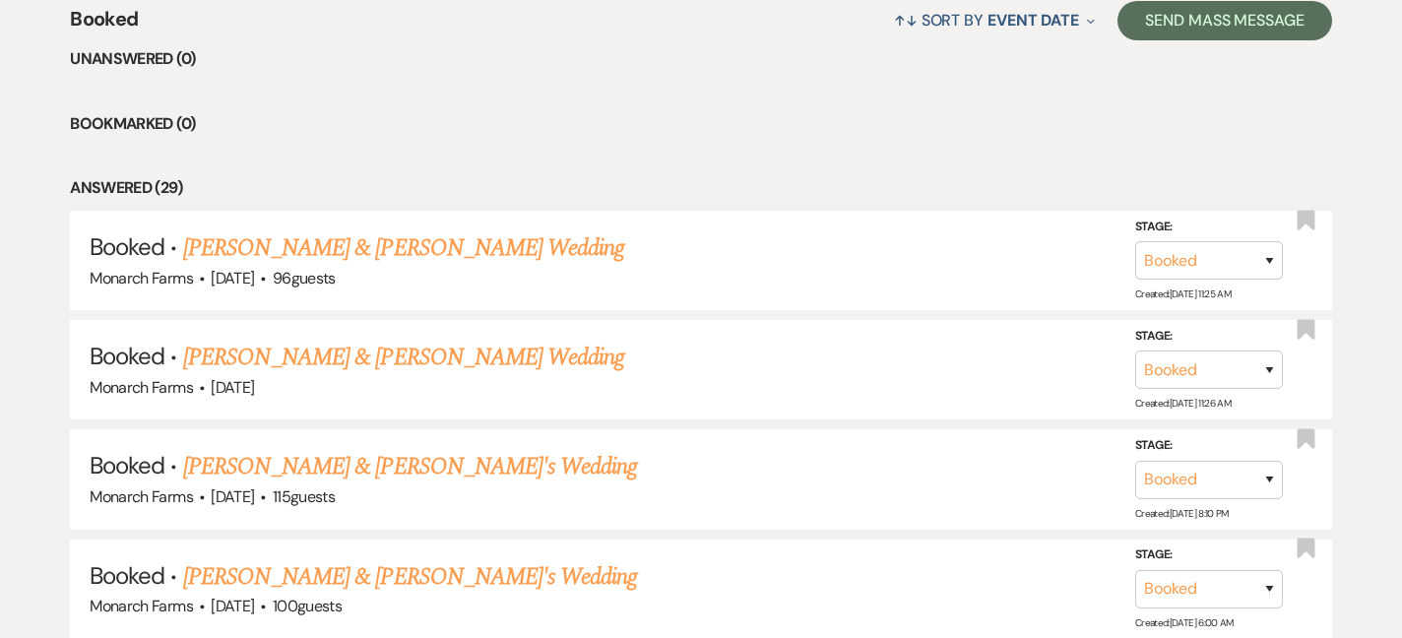
scroll to position [811, 0]
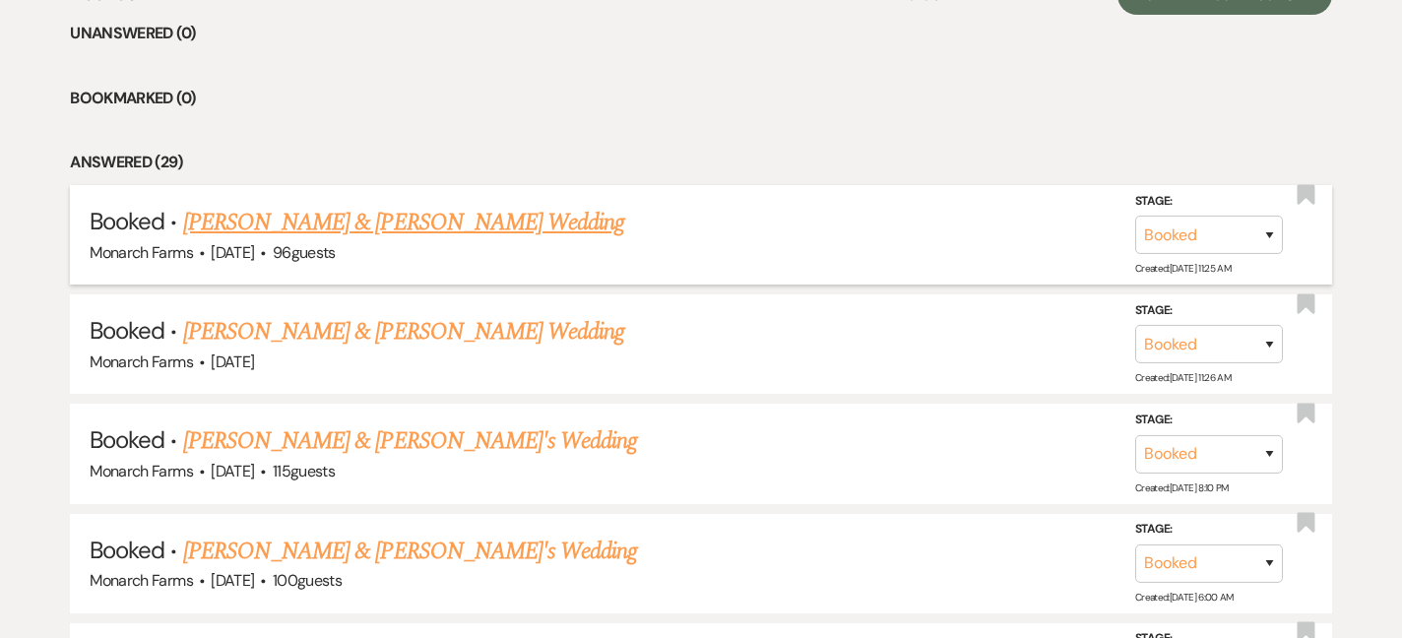
click at [445, 226] on link "[PERSON_NAME] & [PERSON_NAME] Wedding" at bounding box center [403, 222] width 441 height 35
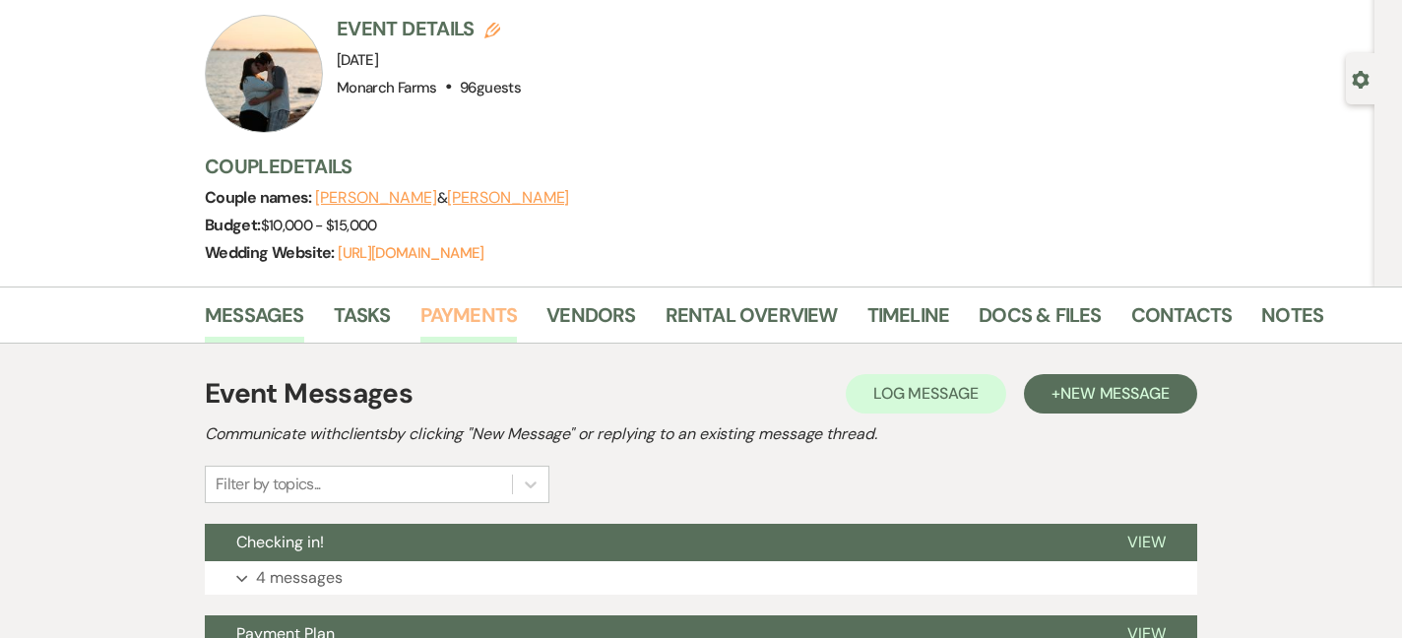
click at [485, 306] on link "Payments" at bounding box center [468, 320] width 97 height 43
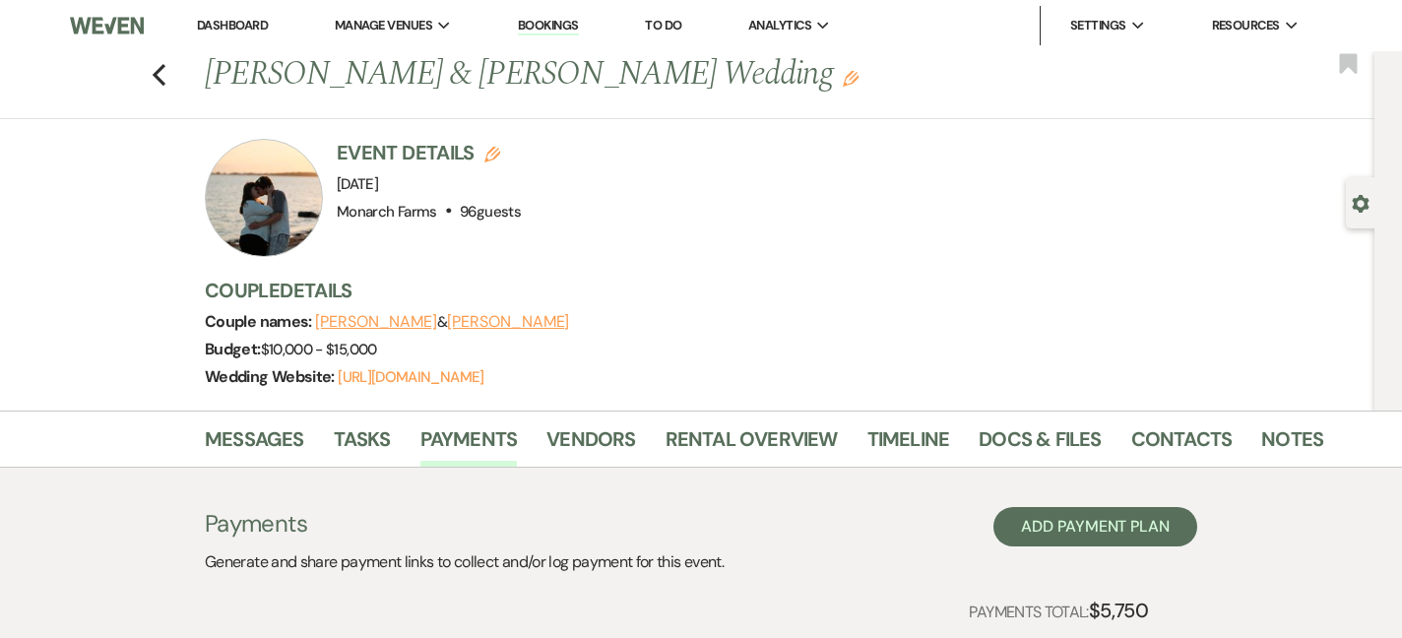
click at [232, 20] on link "Dashboard" at bounding box center [232, 25] width 71 height 17
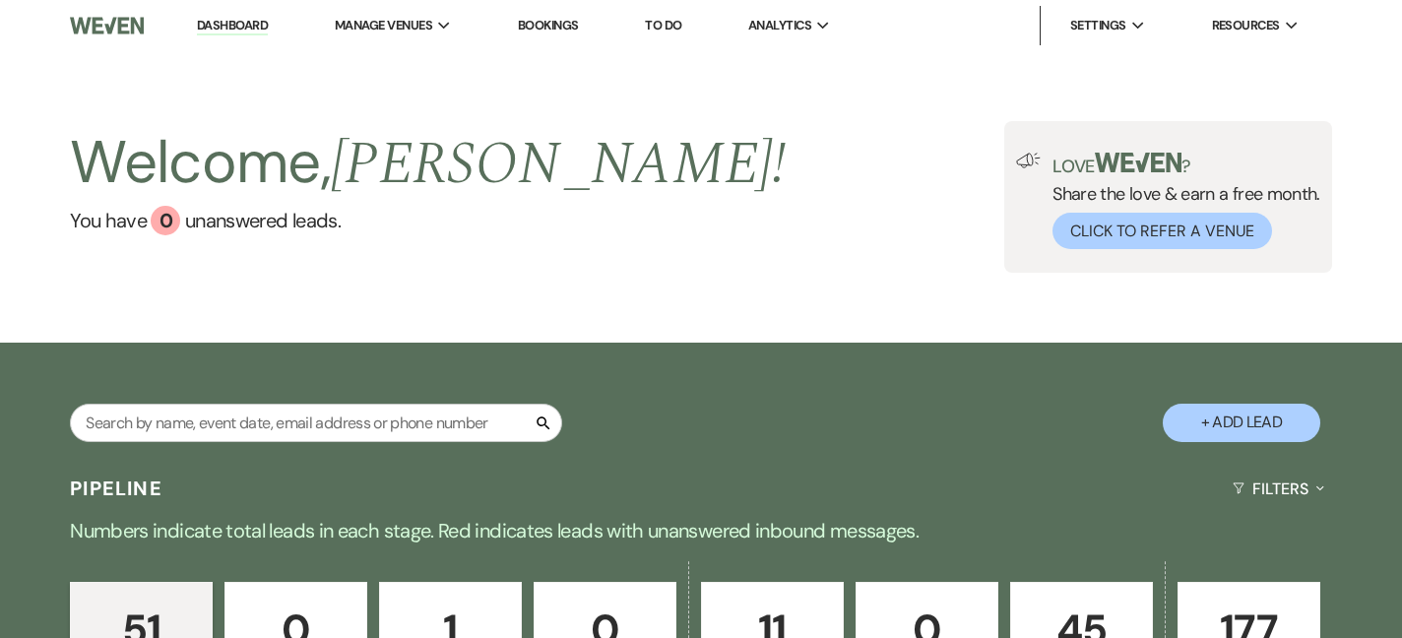
click at [230, 24] on link "Dashboard" at bounding box center [232, 26] width 71 height 19
